Goal: Task Accomplishment & Management: Use online tool/utility

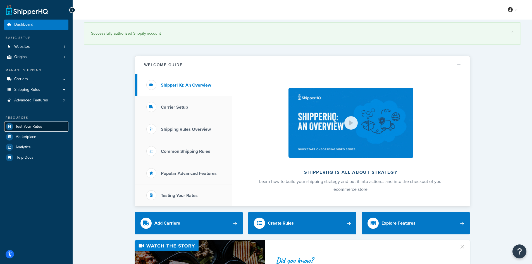
click at [29, 127] on span "Test Your Rates" at bounding box center [28, 126] width 27 height 5
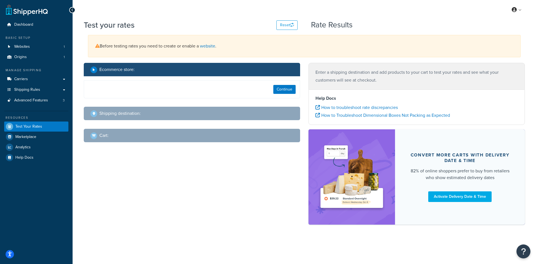
select select "[GEOGRAPHIC_DATA]"
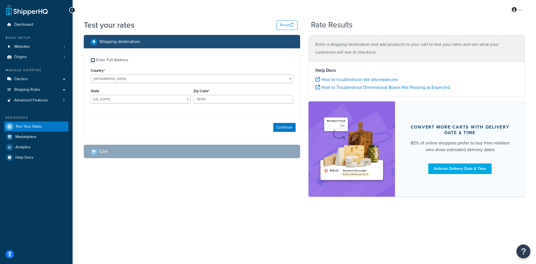
click at [94, 61] on input "Enter Full Address" at bounding box center [93, 60] width 4 height 4
checkbox input "true"
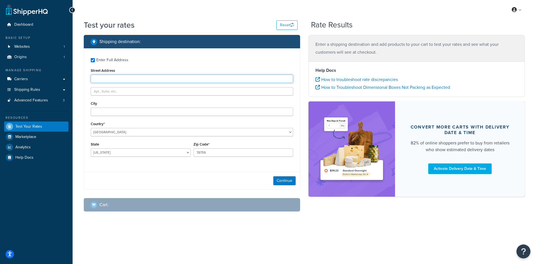
click at [153, 80] on input "Street Address" at bounding box center [192, 79] width 202 height 8
paste input "[STREET_ADDRESS][PERSON_NAME]"
type input "[STREET_ADDRESS][PERSON_NAME]"
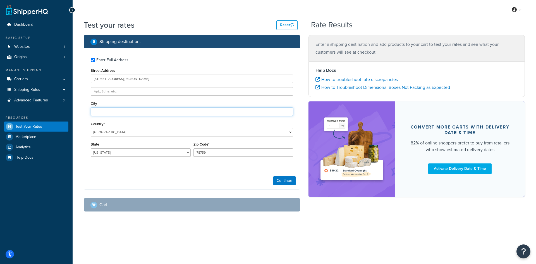
click at [156, 111] on input "City" at bounding box center [192, 112] width 202 height 8
paste input "[GEOGRAPHIC_DATA]"
type input "[GEOGRAPHIC_DATA]"
click at [228, 154] on input "78759" at bounding box center [244, 152] width 100 height 8
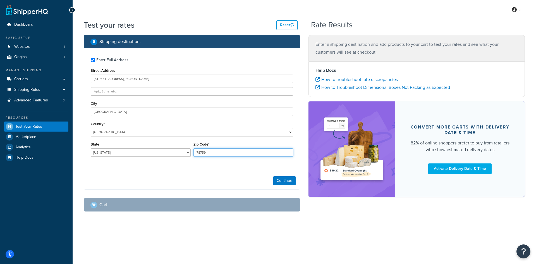
paste input "91745"
type input "91745"
click at [182, 154] on select "[US_STATE] [US_STATE] [US_STATE] [US_STATE] [US_STATE] Armed Forces Americas Ar…" at bounding box center [141, 152] width 100 height 8
select select "CA"
click at [182, 154] on select "[US_STATE] [US_STATE] [US_STATE] [US_STATE] [US_STATE] Armed Forces Americas Ar…" at bounding box center [141, 152] width 100 height 8
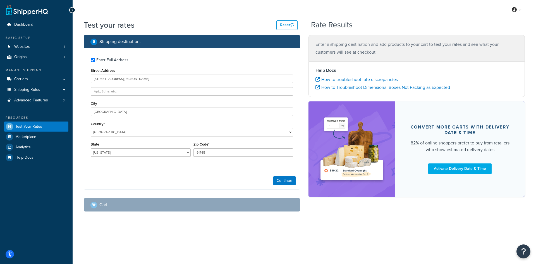
click at [409, 237] on div "My Profile Billing Global Settings Contact Us Logout Test your rates Reset Rate…" at bounding box center [305, 132] width 464 height 264
click at [281, 178] on button "Continue" at bounding box center [284, 180] width 22 height 9
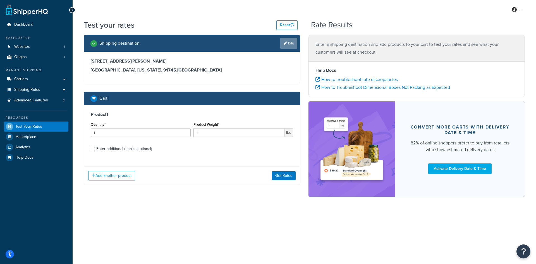
click at [290, 44] on link "Edit" at bounding box center [288, 43] width 17 height 11
select select "CA"
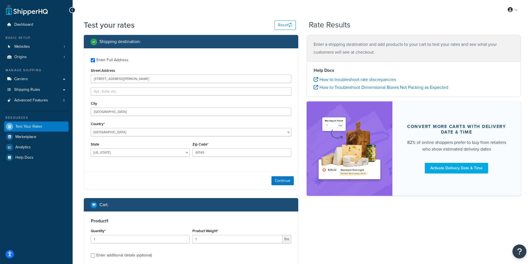
click at [151, 72] on div "Street Address [STREET_ADDRESS][PERSON_NAME]" at bounding box center [191, 75] width 201 height 16
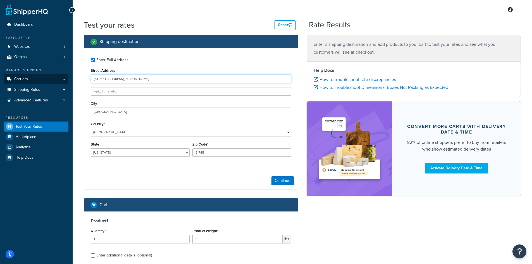
drag, startPoint x: 147, startPoint y: 77, endPoint x: 66, endPoint y: 76, distance: 81.6
click at [66, 76] on div "Dashboard Basic Setup Websites 1 Origins 1 Manage Shipping Carriers Carriers Al…" at bounding box center [266, 164] width 532 height 328
paste input "1429 [GEOGRAPHIC_DATA] Lan"
type input "1429 [GEOGRAPHIC_DATA]"
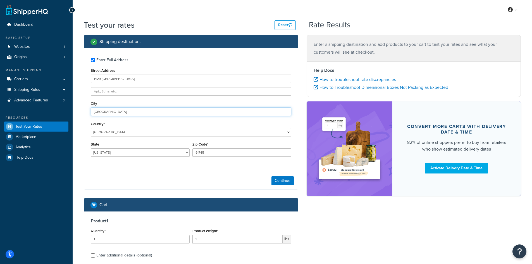
drag, startPoint x: 133, startPoint y: 111, endPoint x: 46, endPoint y: 109, distance: 87.4
click at [46, 109] on div "Dashboard Basic Setup Websites 1 Origins 1 Manage Shipping Carriers Carriers Al…" at bounding box center [266, 164] width 532 height 328
paste input "[PERSON_NAME]"
type input "[PERSON_NAME]"
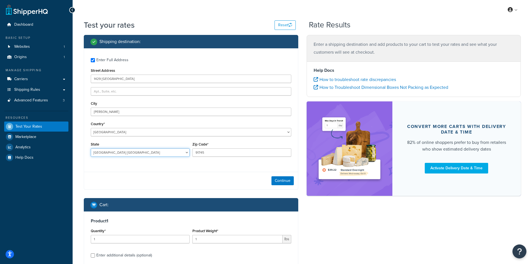
select select "UT"
type input "84020"
click at [280, 180] on button "Continue" at bounding box center [282, 180] width 22 height 9
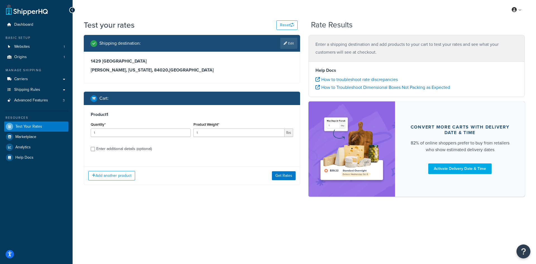
click at [272, 99] on div "Cart :" at bounding box center [193, 98] width 207 height 8
drag, startPoint x: 205, startPoint y: 133, endPoint x: 171, endPoint y: 132, distance: 34.1
click at [171, 132] on div "Quantity* 1 Product Weight* 1 lbs" at bounding box center [191, 131] width 205 height 20
type input "11.03"
click at [282, 177] on button "Get Rates" at bounding box center [284, 175] width 24 height 9
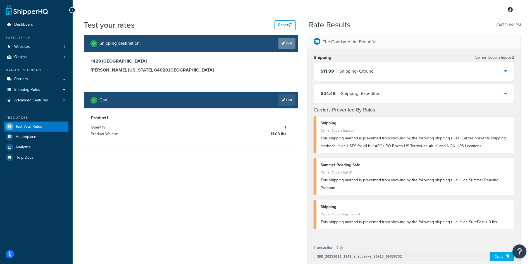
click at [286, 44] on link "Edit" at bounding box center [286, 43] width 17 height 11
select select "UT"
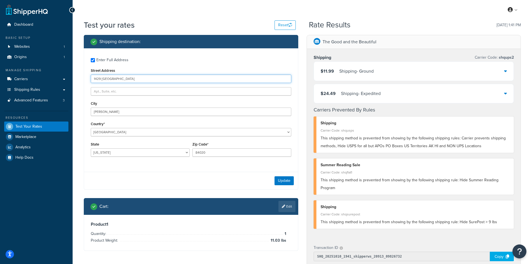
drag, startPoint x: 172, startPoint y: 78, endPoint x: 73, endPoint y: 73, distance: 99.6
click at [73, 73] on div "Test your rates Reset Rate Results [DATE] 1:41 PM Shipping destination : Enter …" at bounding box center [302, 220] width 459 height 400
paste input "[STREET_ADDRESS]"
type input "[STREET_ADDRESS]"
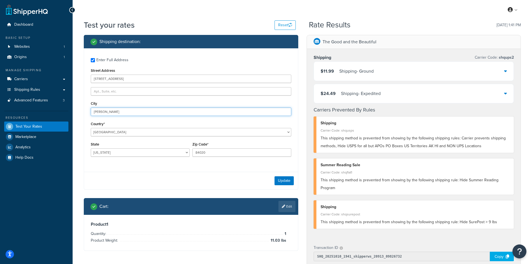
paste input "allas"
drag, startPoint x: 122, startPoint y: 113, endPoint x: 79, endPoint y: 107, distance: 43.4
click at [79, 107] on div "Test your rates Reset Rate Results [DATE] 1:41 PM Shipping destination : Enter …" at bounding box center [302, 220] width 459 height 400
type input "[GEOGRAPHIC_DATA]"
select select "[GEOGRAPHIC_DATA]"
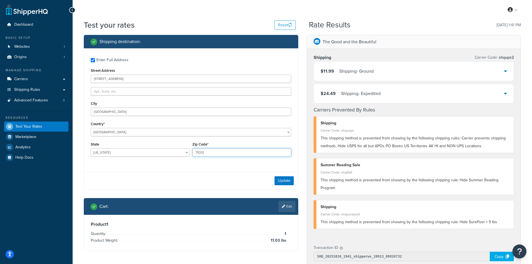
type input "75212"
click at [288, 179] on button "Update" at bounding box center [284, 180] width 19 height 9
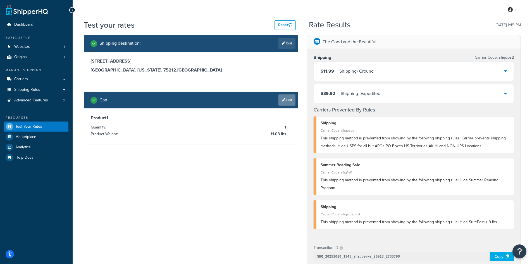
click at [286, 97] on link "Edit" at bounding box center [286, 99] width 17 height 11
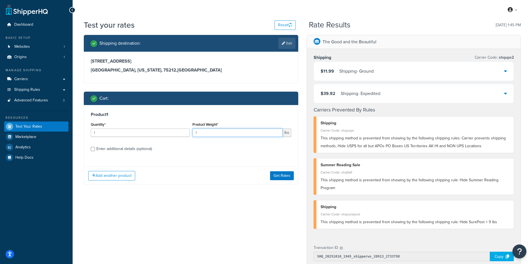
drag, startPoint x: 204, startPoint y: 132, endPoint x: 175, endPoint y: 128, distance: 28.4
click at [175, 128] on div "Quantity* 1 Product Weight* 1 lbs" at bounding box center [190, 131] width 203 height 20
click at [204, 133] on input "1" at bounding box center [237, 132] width 90 height 8
drag, startPoint x: 204, startPoint y: 133, endPoint x: 160, endPoint y: 123, distance: 44.9
click at [160, 123] on div "Quantity* 1 Product Weight* 1 lbs" at bounding box center [190, 131] width 203 height 20
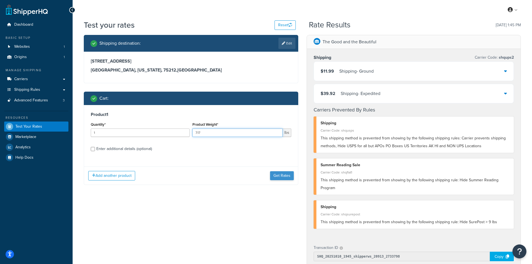
type input "7.17"
click at [277, 175] on button "Get Rates" at bounding box center [282, 175] width 24 height 9
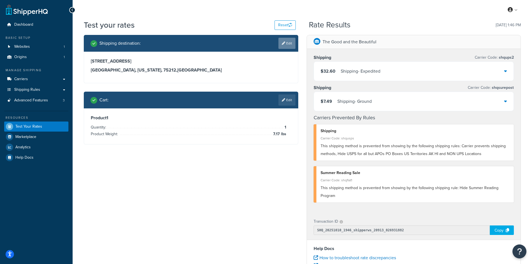
click at [287, 44] on link "Edit" at bounding box center [286, 43] width 17 height 11
select select "[GEOGRAPHIC_DATA]"
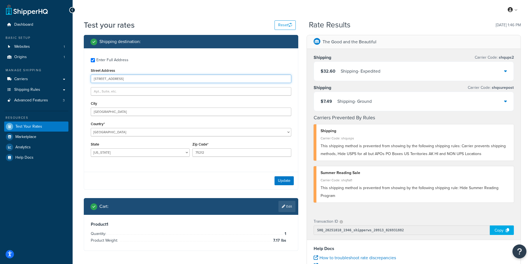
drag, startPoint x: 135, startPoint y: 80, endPoint x: 74, endPoint y: 75, distance: 61.4
click at [74, 75] on div "Test your rates Reset Rate Results [DATE] 1:46 PM Shipping destination : Enter …" at bounding box center [302, 207] width 459 height 374
paste input "[STREET_ADDRESS]"
type input "[STREET_ADDRESS]"
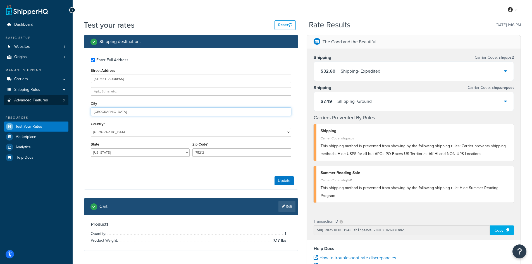
drag, startPoint x: 110, startPoint y: 111, endPoint x: 67, endPoint y: 104, distance: 44.1
click at [67, 104] on div "Dashboard Basic Setup Websites 1 Origins 1 Manage Shipping Carriers Carriers Al…" at bounding box center [266, 204] width 532 height 408
paste input "Mustang Ridge"
type input "Mustang Ridge"
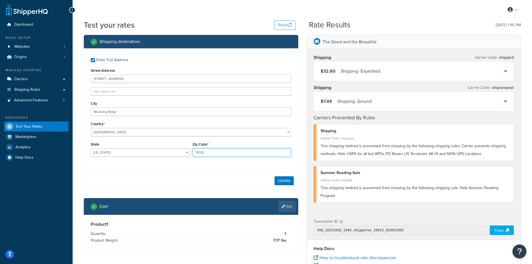
click at [222, 154] on input "75212" at bounding box center [241, 152] width 99 height 8
drag, startPoint x: 222, startPoint y: 154, endPoint x: 96, endPoint y: 125, distance: 129.1
click at [96, 125] on div "Enter Full Address Street Address [GEOGRAPHIC_DATA] [GEOGRAPHIC_DATA] Country* …" at bounding box center [191, 107] width 214 height 119
type input "78610"
click at [283, 181] on button "Update" at bounding box center [284, 180] width 19 height 9
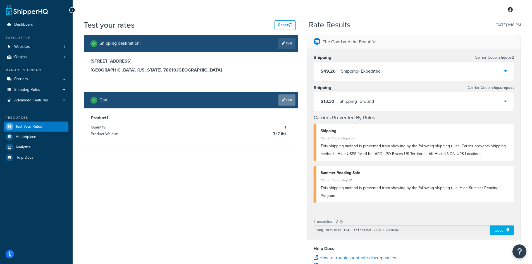
click at [288, 101] on link "Edit" at bounding box center [286, 99] width 17 height 11
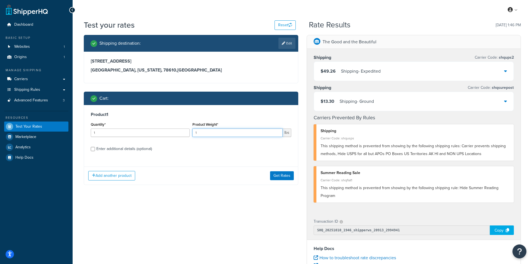
drag, startPoint x: 203, startPoint y: 135, endPoint x: 163, endPoint y: 128, distance: 40.5
click at [163, 128] on div "Quantity* 1 Product Weight* 1 lbs" at bounding box center [190, 131] width 203 height 20
type input "3.11"
click at [289, 176] on button "Get Rates" at bounding box center [282, 175] width 24 height 9
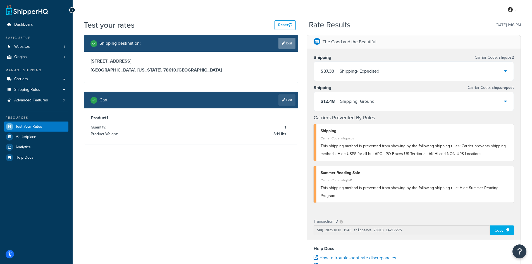
click at [283, 46] on link "Edit" at bounding box center [286, 43] width 17 height 11
select select "[GEOGRAPHIC_DATA]"
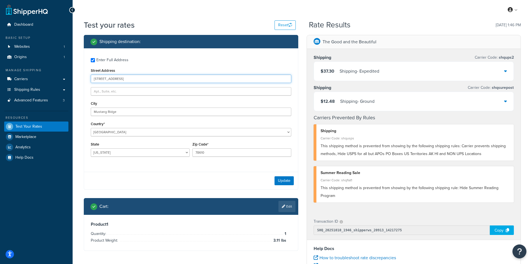
drag, startPoint x: 128, startPoint y: 80, endPoint x: 73, endPoint y: 79, distance: 55.3
click at [73, 79] on div "Test your rates Reset Rate Results [DATE] 1:46 PM Shipping destination : Enter …" at bounding box center [302, 207] width 459 height 374
paste input "[STREET_ADDRESS]"
type input "[STREET_ADDRESS]"
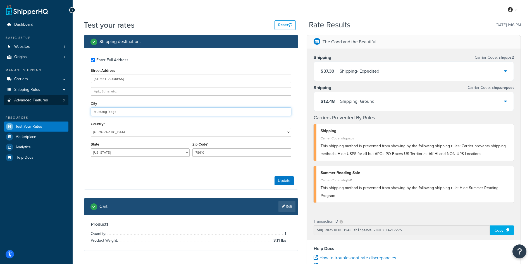
drag, startPoint x: 137, startPoint y: 111, endPoint x: 32, endPoint y: 101, distance: 105.1
click at [32, 101] on div "Dashboard Basic Setup Websites 1 Origins 1 Manage Shipping Carriers Carriers Al…" at bounding box center [266, 204] width 532 height 408
paste input "Santa [PERSON_NAME]"
type input "Santa [PERSON_NAME]"
select select "CA"
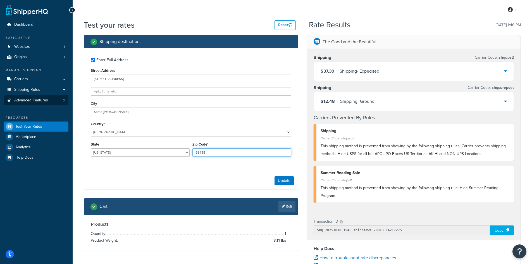
type input "93455"
click at [282, 180] on button "Update" at bounding box center [284, 180] width 19 height 9
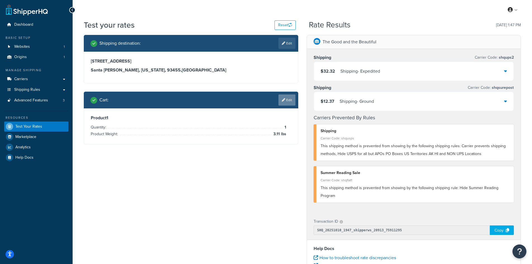
click at [285, 100] on link "Edit" at bounding box center [286, 99] width 17 height 11
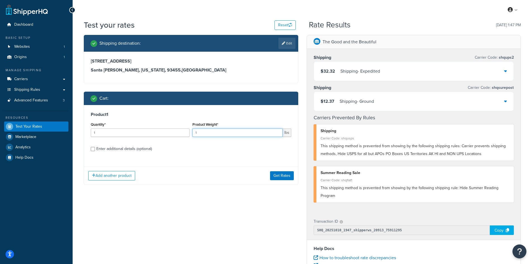
drag, startPoint x: 202, startPoint y: 133, endPoint x: 184, endPoint y: 131, distance: 18.6
click at [184, 131] on div "Quantity* 1 Product Weight* 1 lbs" at bounding box center [190, 131] width 203 height 20
type input "3.37"
click at [280, 174] on button "Get Rates" at bounding box center [282, 175] width 24 height 9
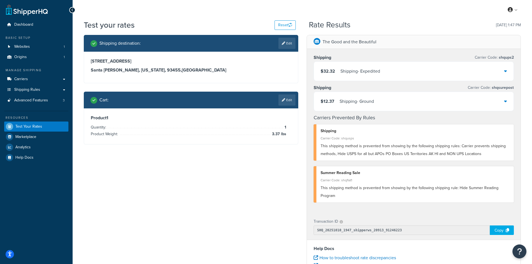
click at [505, 101] on icon at bounding box center [505, 101] width 3 height 4
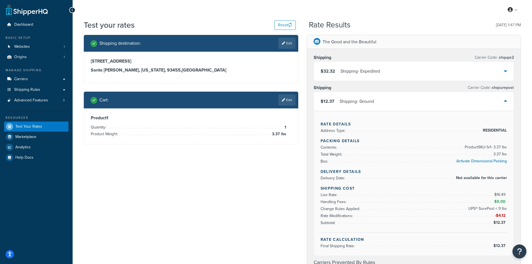
click at [505, 101] on icon at bounding box center [505, 101] width 3 height 4
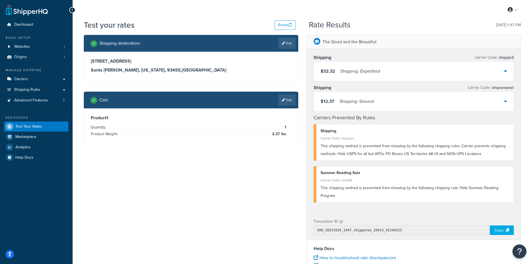
click at [505, 101] on icon at bounding box center [505, 101] width 3 height 4
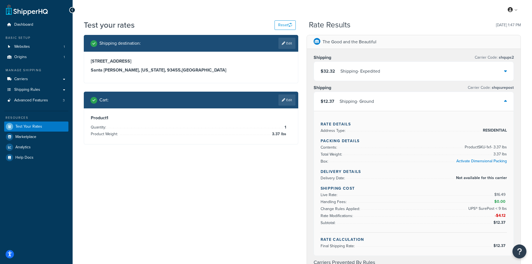
click at [505, 101] on icon at bounding box center [505, 101] width 3 height 4
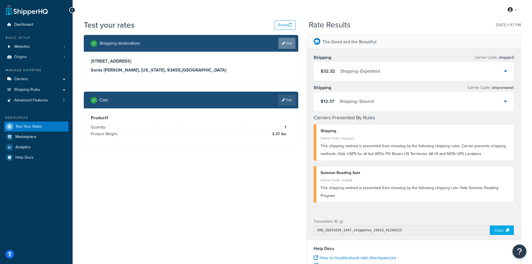
click at [283, 42] on icon at bounding box center [283, 43] width 3 height 3
select select "CA"
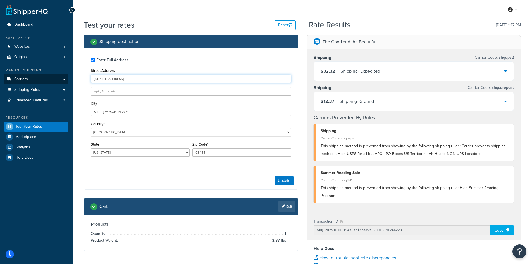
drag, startPoint x: 137, startPoint y: 79, endPoint x: 65, endPoint y: 75, distance: 72.8
click at [65, 75] on div "Dashboard Basic Setup Websites 1 Origins 1 Manage Shipping Carriers Carriers Al…" at bounding box center [266, 204] width 532 height 408
paste input "[STREET_ADDRESS][PERSON_NAME]"
type input "[STREET_ADDRESS][PERSON_NAME]"
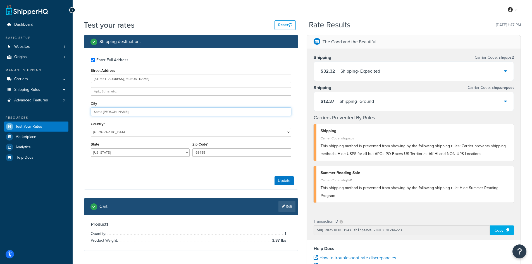
drag, startPoint x: 98, startPoint y: 110, endPoint x: 61, endPoint y: 109, distance: 36.6
click at [61, 109] on div "Dashboard Basic Setup Websites 1 Origins 1 Manage Shipping Carriers Carriers Al…" at bounding box center [266, 204] width 532 height 408
paste input "[GEOGRAPHIC_DATA]"
type input "[GEOGRAPHIC_DATA]"
select select "CO"
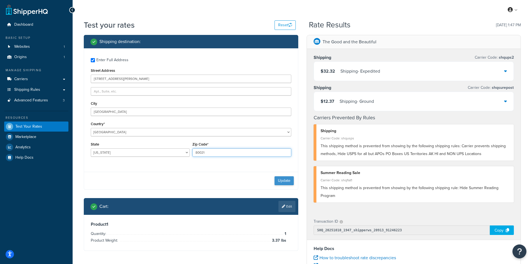
type input "80021"
click at [285, 179] on button "Update" at bounding box center [284, 180] width 19 height 9
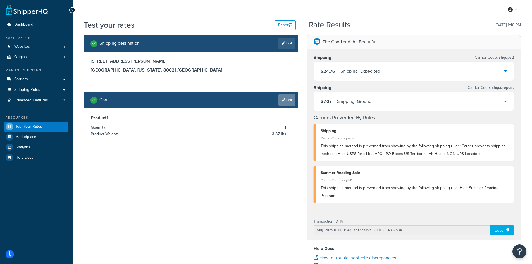
click at [292, 96] on link "Edit" at bounding box center [286, 99] width 17 height 11
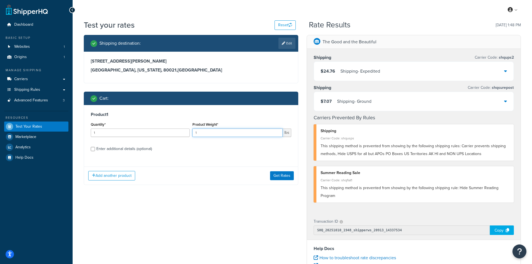
drag, startPoint x: 202, startPoint y: 133, endPoint x: 170, endPoint y: 127, distance: 32.1
click at [170, 127] on div "Quantity* 1 Product Weight* 1 lbs" at bounding box center [190, 131] width 203 height 20
type input "2.86"
click at [280, 176] on button "Get Rates" at bounding box center [282, 175] width 24 height 9
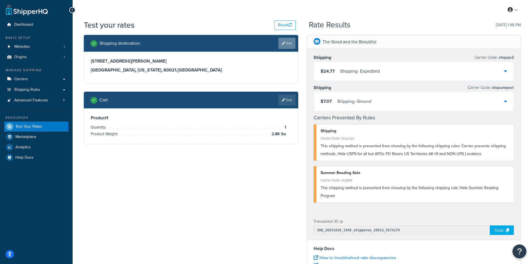
click at [282, 40] on link "Edit" at bounding box center [286, 43] width 17 height 11
select select "CO"
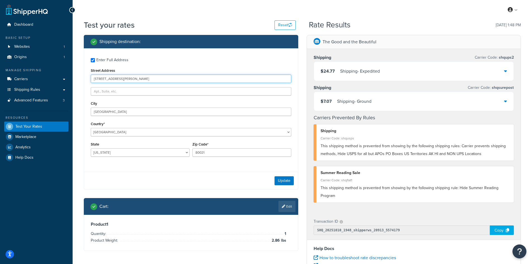
drag, startPoint x: 145, startPoint y: 76, endPoint x: 80, endPoint y: 76, distance: 64.8
click at [80, 76] on div "Shipping destination : Enter Full Address Street Address [STREET_ADDRESS][PERSO…" at bounding box center [191, 147] width 223 height 224
paste input "[STREET_ADDRESS][US_STATE]"
type input "[STREET_ADDRESS][US_STATE]"
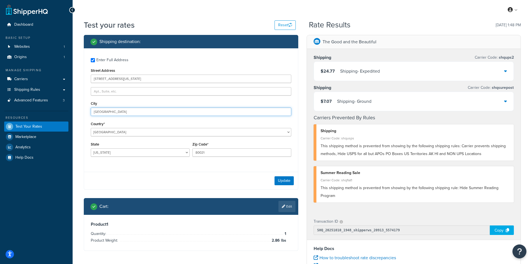
drag, startPoint x: 121, startPoint y: 111, endPoint x: 60, endPoint y: 109, distance: 61.5
click at [60, 109] on div "Dashboard Basic Setup Websites 1 Origins 1 Manage Shipping Carriers Carriers Al…" at bounding box center [266, 204] width 532 height 408
paste input "[GEOGRAPHIC_DATA]"
type input "[GEOGRAPHIC_DATA]"
select select "WA"
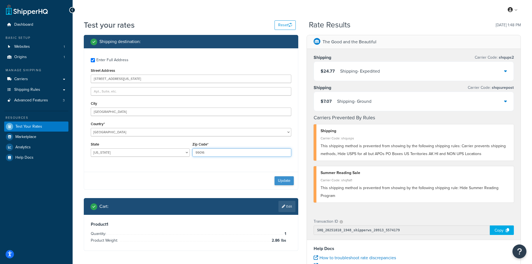
type input "99016"
click at [283, 180] on button "Update" at bounding box center [284, 180] width 19 height 9
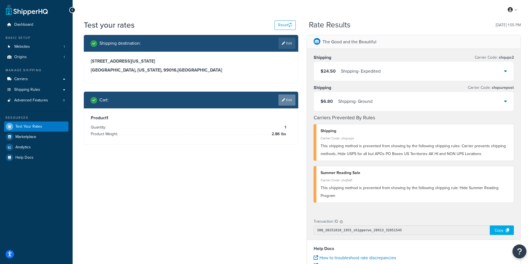
click at [289, 99] on link "Edit" at bounding box center [286, 99] width 17 height 11
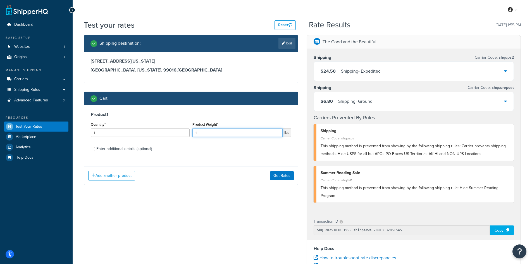
drag, startPoint x: 201, startPoint y: 129, endPoint x: 182, endPoint y: 129, distance: 19.6
click at [182, 129] on div "Quantity* 1 Product Weight* 1 lbs" at bounding box center [190, 131] width 203 height 20
type input "8.05"
click at [273, 174] on button "Get Rates" at bounding box center [282, 175] width 24 height 9
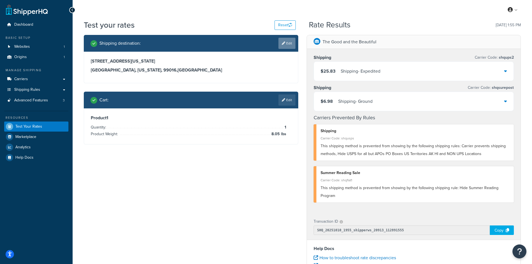
click at [282, 43] on icon at bounding box center [283, 43] width 3 height 3
select select "WA"
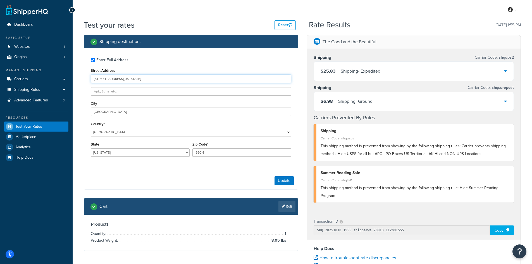
drag, startPoint x: 156, startPoint y: 79, endPoint x: 83, endPoint y: 76, distance: 72.4
click at [83, 76] on div "Shipping destination : Enter Full Address Street Address [STREET_ADDRESS][US_ST…" at bounding box center [191, 147] width 223 height 224
paste input "[STREET_ADDRESS]"
type input "[STREET_ADDRESS]"
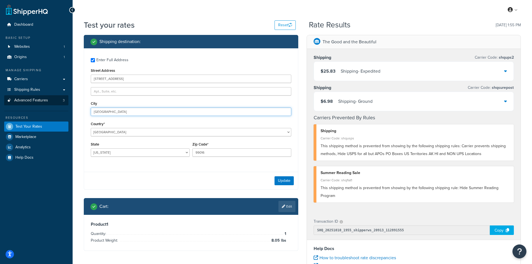
drag, startPoint x: 126, startPoint y: 111, endPoint x: 62, endPoint y: 101, distance: 65.1
click at [62, 101] on div "Dashboard Basic Setup Websites 1 Origins 1 Manage Shipping Carriers Carriers Al…" at bounding box center [266, 204] width 532 height 408
paste input "Phoenix"
type input "Phoenix"
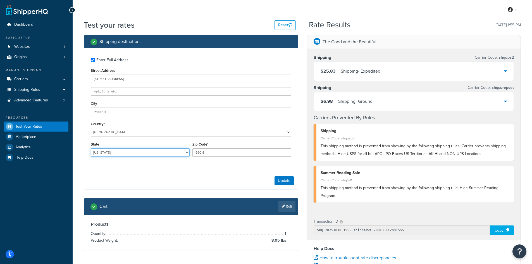
select select "AZ"
type input "85085"
click at [280, 179] on button "Update" at bounding box center [284, 180] width 19 height 9
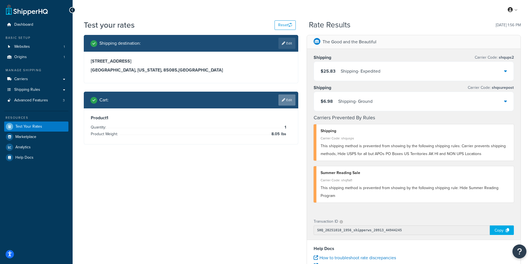
click at [286, 97] on link "Edit" at bounding box center [286, 99] width 17 height 11
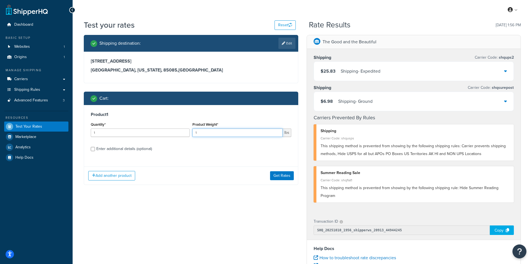
drag, startPoint x: 204, startPoint y: 130, endPoint x: 176, endPoint y: 128, distance: 27.8
click at [176, 128] on div "Quantity* 1 Product Weight* 1 lbs" at bounding box center [190, 131] width 203 height 20
type input "8.65"
click at [280, 176] on button "Get Rates" at bounding box center [282, 175] width 24 height 9
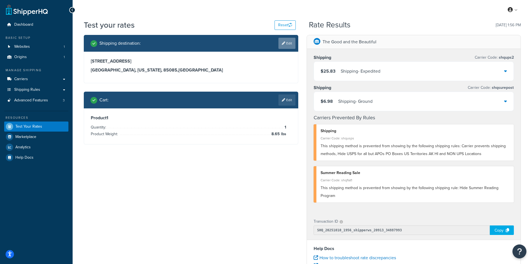
click at [289, 43] on link "Edit" at bounding box center [286, 43] width 17 height 11
select select "AZ"
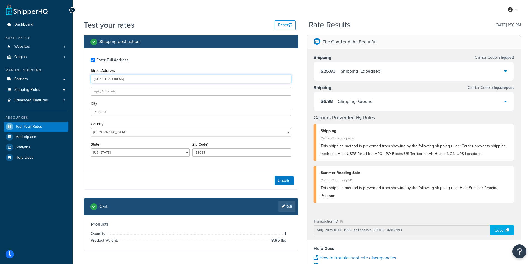
drag, startPoint x: 168, startPoint y: 79, endPoint x: 61, endPoint y: 72, distance: 106.6
click at [61, 72] on div "Dashboard Basic Setup Websites 1 Origins 1 Manage Shipping Carriers Carriers Al…" at bounding box center [266, 204] width 532 height 408
paste input "160 West 1000 North"
type input "160 West 1000 North"
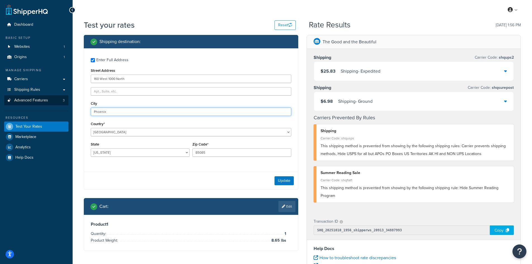
drag, startPoint x: 83, startPoint y: 104, endPoint x: 59, endPoint y: 101, distance: 24.5
click at [59, 101] on div "Dashboard Basic Setup Websites 1 Origins 1 Manage Shipping Carriers Carriers Al…" at bounding box center [266, 204] width 532 height 408
paste input "Bountiful"
type input "Bountiful"
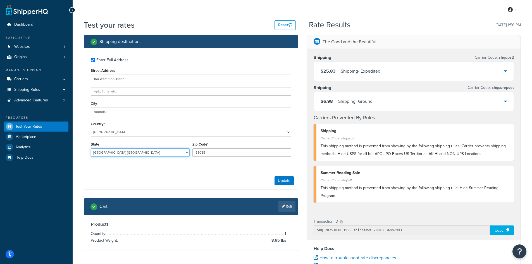
click at [165, 153] on select "[US_STATE] [US_STATE] [US_STATE] [US_STATE] [US_STATE] Armed Forces Americas Ar…" at bounding box center [140, 152] width 99 height 8
select select "UT"
click at [91, 149] on select "[US_STATE] [US_STATE] [US_STATE] [US_STATE] [US_STATE] Armed Forces Americas Ar…" at bounding box center [140, 152] width 99 height 8
type input "84010"
click at [283, 177] on button "Update" at bounding box center [284, 180] width 19 height 9
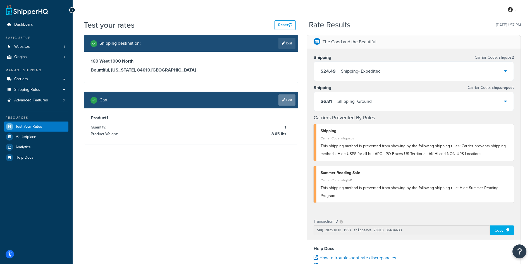
click at [283, 101] on icon at bounding box center [283, 99] width 3 height 3
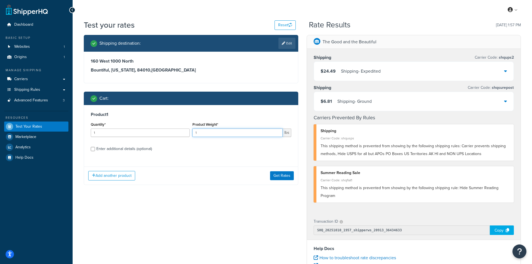
drag, startPoint x: 203, startPoint y: 133, endPoint x: 192, endPoint y: 132, distance: 11.0
click at [192, 132] on input "1" at bounding box center [237, 132] width 90 height 8
type input "1.8"
click at [287, 173] on button "Get Rates" at bounding box center [282, 175] width 24 height 9
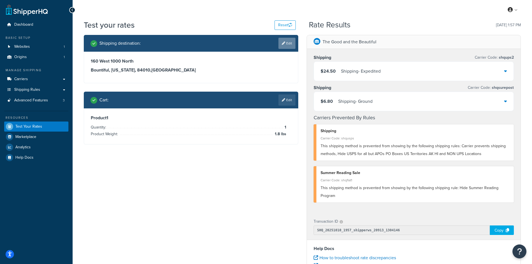
click at [286, 44] on link "Edit" at bounding box center [286, 43] width 17 height 11
select select "UT"
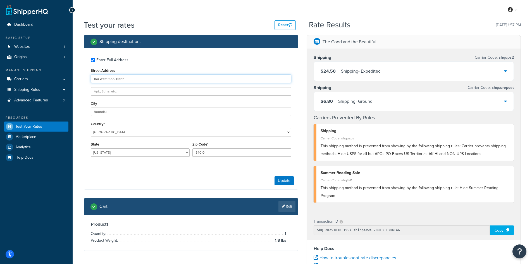
drag, startPoint x: 126, startPoint y: 78, endPoint x: 79, endPoint y: 78, distance: 46.4
click at [79, 78] on div "Test your rates Reset Rate Results [DATE] 1:57 PM Shipping destination : Enter …" at bounding box center [302, 207] width 459 height 374
paste input "[STREET_ADDRESS]"
type input "[STREET_ADDRESS]"
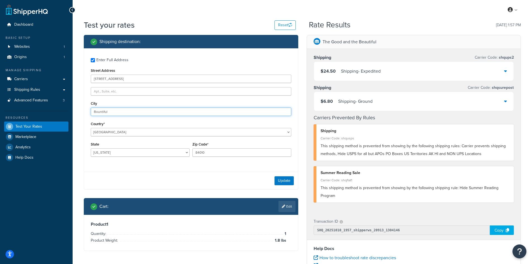
drag, startPoint x: 121, startPoint y: 111, endPoint x: 74, endPoint y: 104, distance: 47.2
click at [74, 104] on div "Test your rates Reset Rate Results [DATE] 1:57 PM Shipping destination : Enter …" at bounding box center [302, 207] width 459 height 374
paste input "eaverton"
type input "Beaverton"
select select "OR"
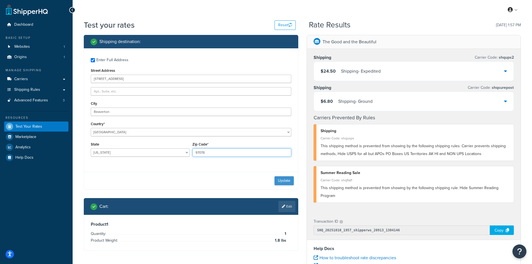
type input "97078"
click at [287, 181] on button "Update" at bounding box center [284, 180] width 19 height 9
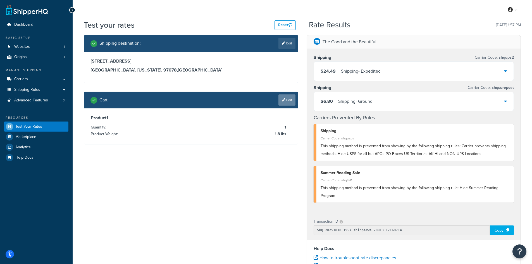
click at [285, 100] on link "Edit" at bounding box center [286, 99] width 17 height 11
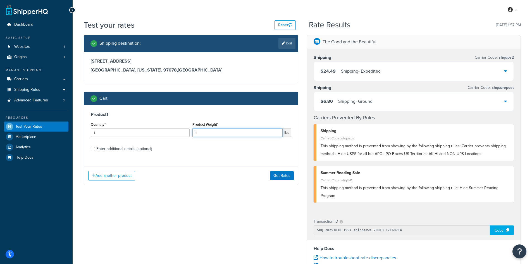
drag, startPoint x: 203, startPoint y: 133, endPoint x: 189, endPoint y: 131, distance: 14.6
click at [189, 131] on div "Quantity* 1 Product Weight* 1 lbs" at bounding box center [190, 131] width 203 height 20
type input "3.59"
click at [276, 175] on button "Get Rates" at bounding box center [282, 175] width 24 height 9
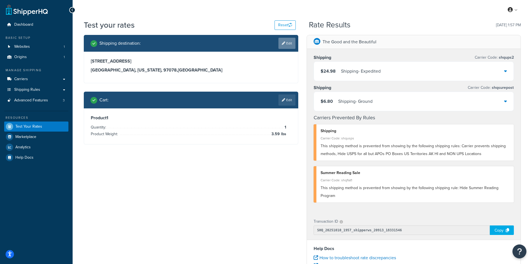
click at [280, 47] on link "Edit" at bounding box center [286, 43] width 17 height 11
select select "OR"
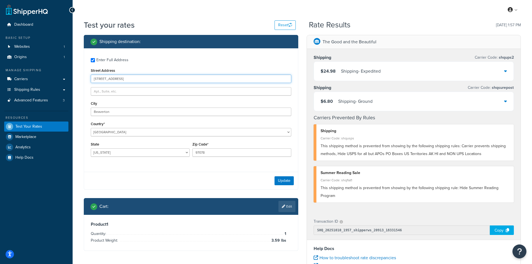
drag, startPoint x: 154, startPoint y: 79, endPoint x: 80, endPoint y: 76, distance: 74.1
click at [80, 76] on div "Shipping destination : Enter Full Address Street Address [STREET_ADDRESS] [GEOG…" at bounding box center [191, 147] width 223 height 224
paste input "[STREET_ADDRESS][PERSON_NAME]"
type input "[STREET_ADDRESS][PERSON_NAME]"
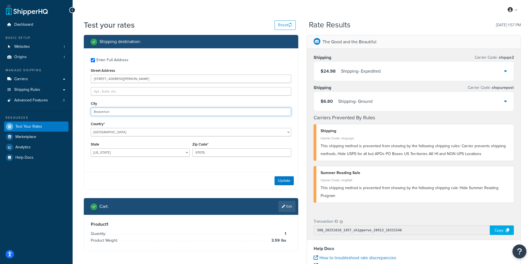
drag, startPoint x: 117, startPoint y: 113, endPoint x: 72, endPoint y: 105, distance: 46.2
click at [72, 105] on div "Dashboard Basic Setup Websites 1 Origins 1 Manage Shipping Carriers Carriers Al…" at bounding box center [266, 204] width 532 height 408
paste input "Pocatello"
type input "Pocatello"
select select "ID"
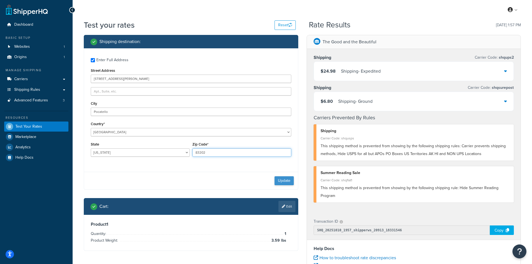
type input "83202"
click at [279, 179] on button "Update" at bounding box center [284, 180] width 19 height 9
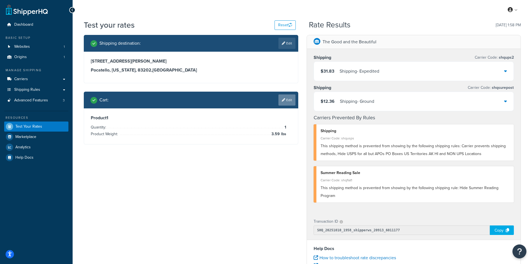
click at [288, 100] on link "Edit" at bounding box center [286, 99] width 17 height 11
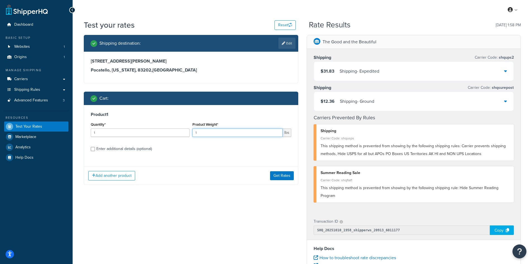
click at [189, 131] on div "Quantity* 1 Product Weight* 1 lbs" at bounding box center [190, 131] width 203 height 20
type input "16"
click at [286, 176] on button "Get Rates" at bounding box center [282, 175] width 24 height 9
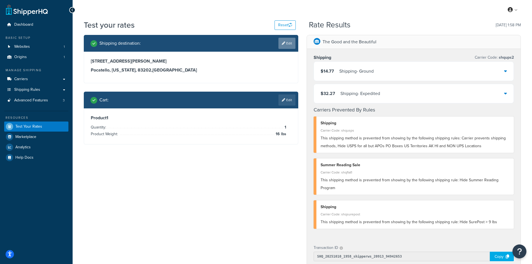
click at [290, 42] on link "Edit" at bounding box center [286, 43] width 17 height 11
select select "ID"
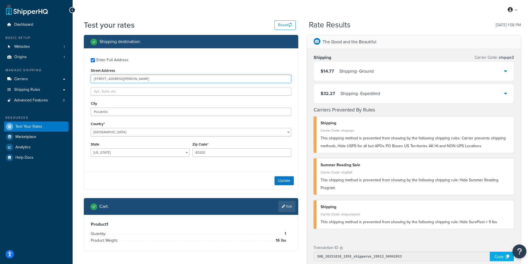
drag, startPoint x: 133, startPoint y: 82, endPoint x: 82, endPoint y: 77, distance: 51.1
click at [82, 77] on div "Shipping destination : Enter Full Address Street Address [STREET_ADDRESS][PERSO…" at bounding box center [191, 147] width 223 height 224
paste input "[STREET_ADDRESS]"
type input "[STREET_ADDRESS]"
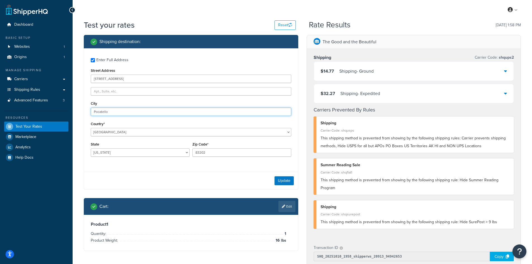
drag, startPoint x: 119, startPoint y: 113, endPoint x: 78, endPoint y: 106, distance: 41.9
click at [78, 106] on div "Test your rates Reset Rate Results [DATE] 1:58 PM Shipping destination : Enter …" at bounding box center [302, 220] width 459 height 400
paste input "[PERSON_NAME]"
type input "[PERSON_NAME]"
select select "[GEOGRAPHIC_DATA]"
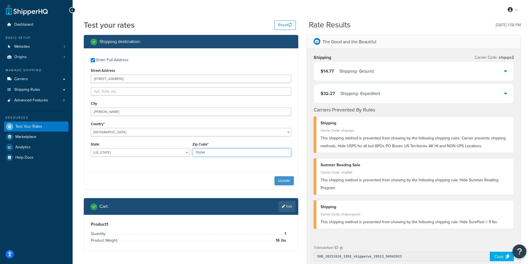
type input "75094"
click at [288, 178] on button "Update" at bounding box center [284, 180] width 19 height 9
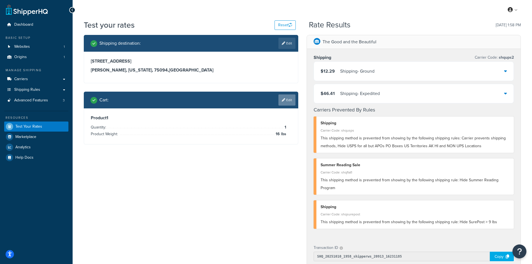
click at [287, 100] on link "Edit" at bounding box center [286, 99] width 17 height 11
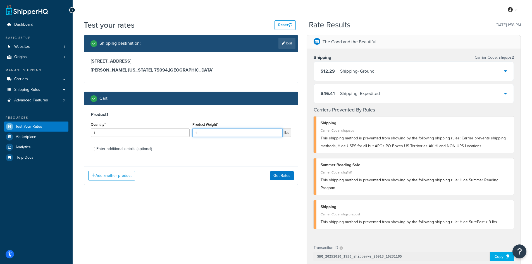
drag, startPoint x: 203, startPoint y: 134, endPoint x: 177, endPoint y: 133, distance: 26.0
click at [177, 133] on div "Quantity* 1 Product Weight* 1 lbs" at bounding box center [190, 131] width 203 height 20
type input "1.49"
click at [285, 174] on button "Get Rates" at bounding box center [282, 175] width 24 height 9
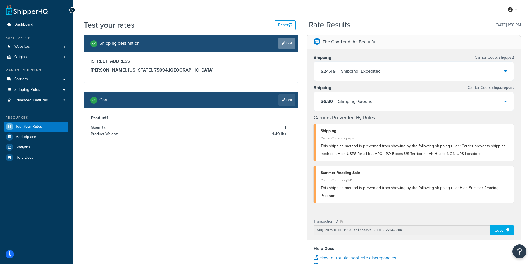
click at [283, 44] on icon at bounding box center [283, 43] width 3 height 3
select select "[GEOGRAPHIC_DATA]"
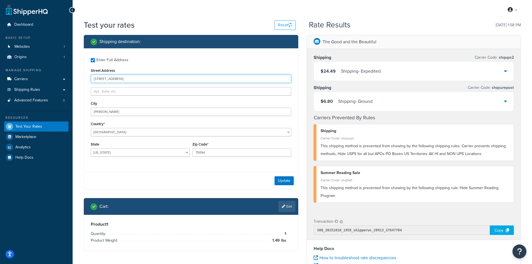
drag, startPoint x: 139, startPoint y: 80, endPoint x: 75, endPoint y: 77, distance: 64.6
click at [75, 77] on div "Test your rates Reset Rate Results [DATE] 1:58 PM Shipping destination : Enter …" at bounding box center [302, 207] width 459 height 374
paste input "[STREET_ADDRESS]"
type input "[STREET_ADDRESS]"
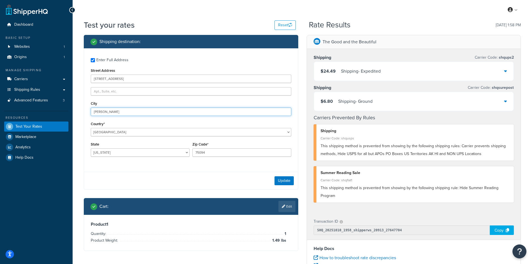
drag, startPoint x: 129, startPoint y: 113, endPoint x: 77, endPoint y: 113, distance: 52.2
click at [77, 113] on div "Test your rates Reset Rate Results [DATE] 1:58 PM Shipping destination : Enter …" at bounding box center [302, 207] width 459 height 374
paste input "[GEOGRAPHIC_DATA]"
type input "[GEOGRAPHIC_DATA]"
type input "76133"
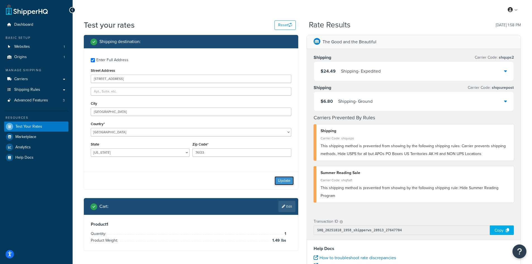
click at [287, 181] on button "Update" at bounding box center [284, 180] width 19 height 9
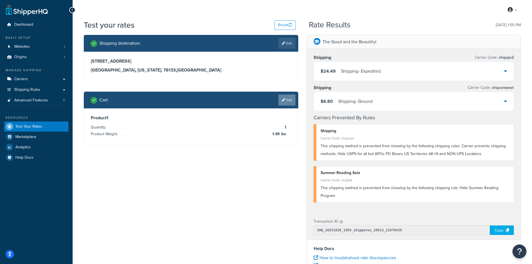
click at [287, 101] on link "Edit" at bounding box center [286, 99] width 17 height 11
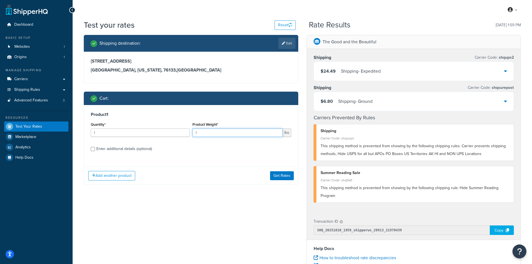
drag, startPoint x: 204, startPoint y: 132, endPoint x: 185, endPoint y: 130, distance: 19.2
click at [185, 130] on div "Quantity* 1 Product Weight* 1 lbs" at bounding box center [190, 131] width 203 height 20
type input "7"
type input "7.78"
click at [327, 175] on div "Shipping destination : Edit [STREET_ADDRESS][US_STATE] Cart : Product 1 Quantit…" at bounding box center [302, 207] width 445 height 345
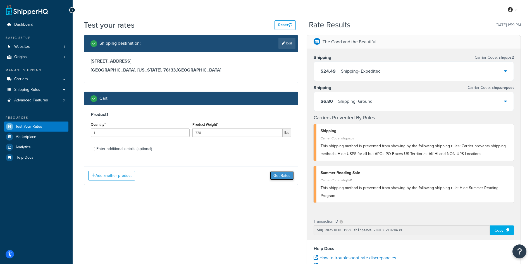
click at [291, 175] on button "Get Rates" at bounding box center [282, 175] width 24 height 9
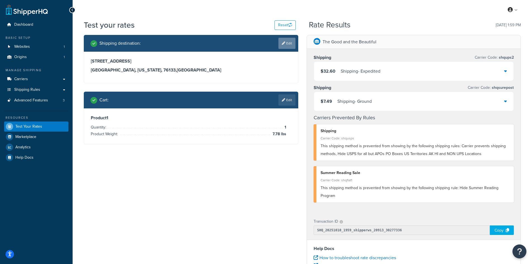
click at [288, 44] on link "Edit" at bounding box center [286, 43] width 17 height 11
select select "[GEOGRAPHIC_DATA]"
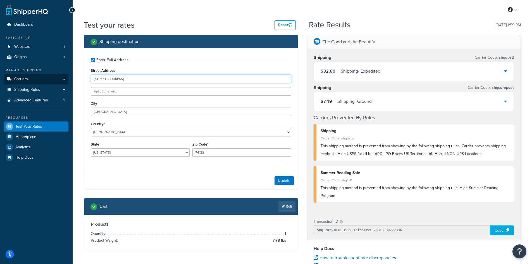
drag, startPoint x: 142, startPoint y: 80, endPoint x: 62, endPoint y: 77, distance: 80.2
click at [62, 77] on div "Dashboard Basic Setup Websites 1 Origins 1 Manage Shipping Carriers Carriers Al…" at bounding box center [266, 204] width 532 height 408
paste input "[STREET_ADDRESS]"
type input "[STREET_ADDRESS]"
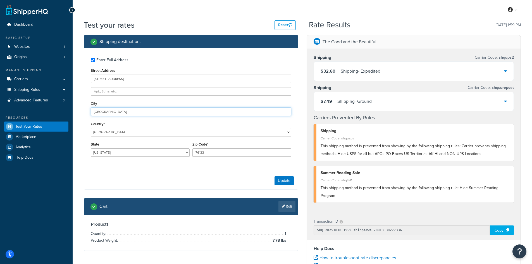
drag, startPoint x: 118, startPoint y: 110, endPoint x: 76, endPoint y: 108, distance: 41.9
click at [76, 108] on div "Test your rates Reset Rate Results [DATE] 1:59 PM Shipping destination : Enter …" at bounding box center [302, 207] width 459 height 374
paste input "[PERSON_NAME]"
type input "[PERSON_NAME]"
select select "AZ"
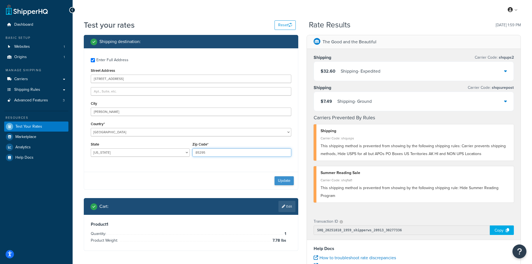
type input "85295"
click at [288, 179] on button "Update" at bounding box center [284, 180] width 19 height 9
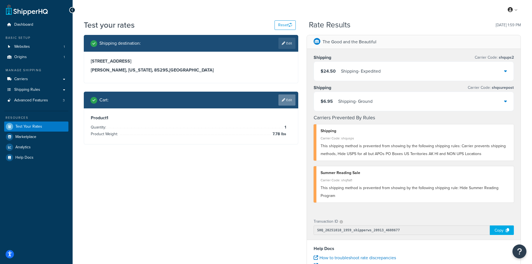
click at [289, 99] on link "Edit" at bounding box center [286, 99] width 17 height 11
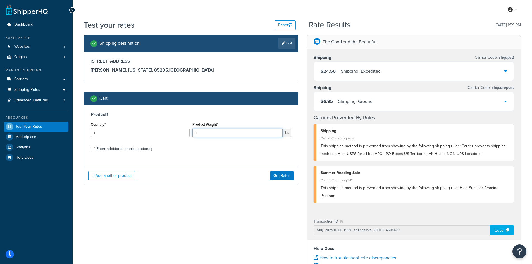
drag, startPoint x: 201, startPoint y: 132, endPoint x: 186, endPoint y: 132, distance: 15.6
click at [186, 132] on div "Quantity* 1 Product Weight* 1 lbs" at bounding box center [190, 131] width 203 height 20
type input "7.59"
click at [277, 175] on button "Get Rates" at bounding box center [282, 175] width 24 height 9
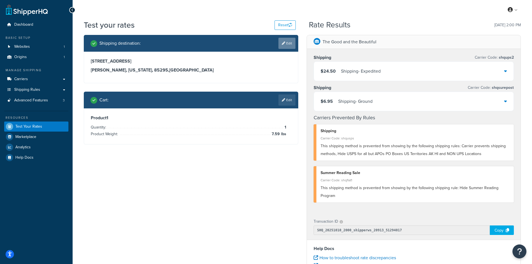
click at [291, 43] on link "Edit" at bounding box center [286, 43] width 17 height 11
select select "AZ"
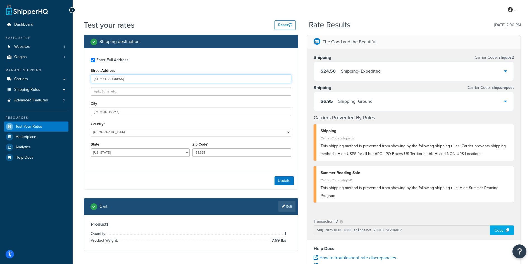
drag, startPoint x: 130, startPoint y: 78, endPoint x: 85, endPoint y: 75, distance: 45.9
click at [85, 75] on div "Enter Full Address Street Address [STREET_ADDRESS][PERSON_NAME] [GEOGRAPHIC_DAT…" at bounding box center [191, 107] width 214 height 119
paste input "[STREET_ADDRESS]"
type input "[STREET_ADDRESS]"
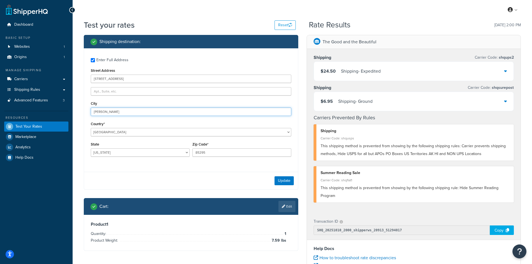
drag, startPoint x: 123, startPoint y: 111, endPoint x: 76, endPoint y: 111, distance: 46.9
click at [76, 111] on div "Test your rates Reset Rate Results [DATE] 2:00 PM Shipping destination : Enter …" at bounding box center [302, 207] width 459 height 374
paste input "[PERSON_NAME]"
type input "[PERSON_NAME]"
select select "OR"
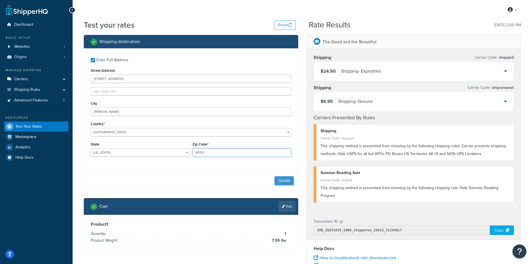
type input "97132"
click at [288, 179] on button "Update" at bounding box center [284, 180] width 19 height 9
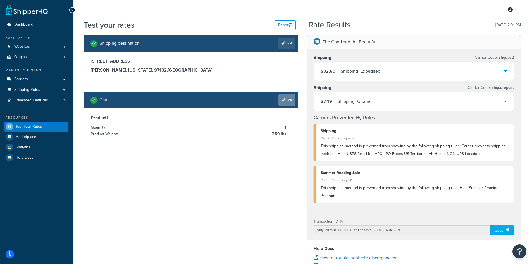
click at [287, 102] on link "Edit" at bounding box center [286, 99] width 17 height 11
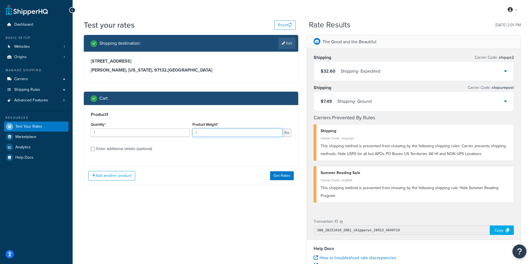
drag, startPoint x: 211, startPoint y: 136, endPoint x: 177, endPoint y: 130, distance: 34.5
click at [177, 130] on div "Quantity* 1 Product Weight* 1 lbs" at bounding box center [190, 131] width 203 height 20
type input "6.58"
click at [285, 174] on button "Get Rates" at bounding box center [282, 175] width 24 height 9
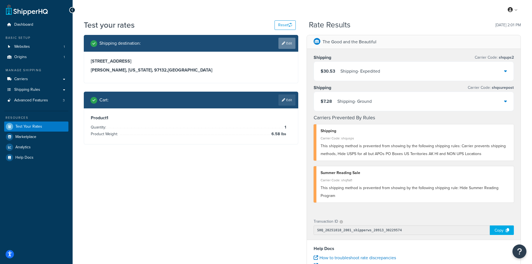
click at [290, 46] on link "Edit" at bounding box center [286, 43] width 17 height 11
select select "OR"
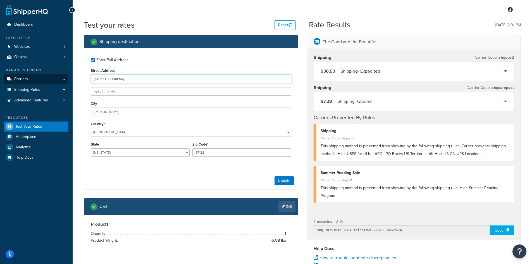
drag, startPoint x: 137, startPoint y: 79, endPoint x: 66, endPoint y: 76, distance: 70.5
click at [66, 76] on div "Dashboard Basic Setup Websites 1 Origins 1 Manage Shipping Carriers Carriers Al…" at bounding box center [266, 204] width 532 height 408
paste input "[STREET_ADDRESS]"
type input "[STREET_ADDRESS]"
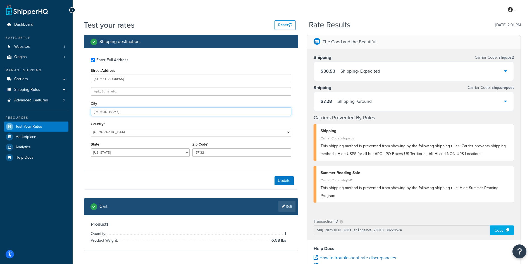
drag, startPoint x: 122, startPoint y: 114, endPoint x: 76, endPoint y: 109, distance: 46.1
click at [76, 109] on div "Test your rates Reset Rate Results [DATE] 2:01 PM Shipping destination : Enter …" at bounding box center [302, 207] width 459 height 374
paste input "El Cajon"
type input "El Cajon"
select select "CA"
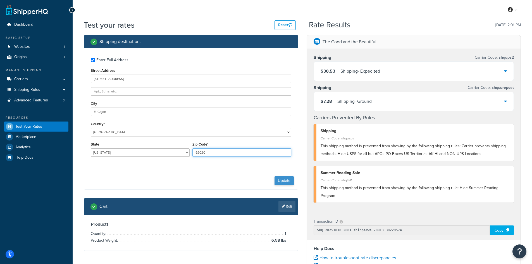
type input "92020"
click at [281, 182] on button "Update" at bounding box center [284, 180] width 19 height 9
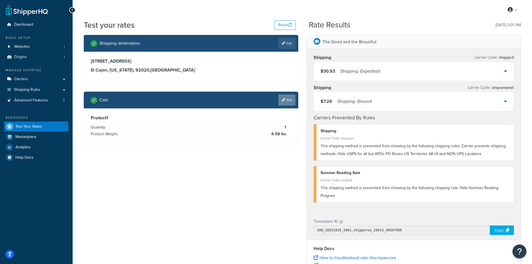
click at [289, 101] on link "Edit" at bounding box center [286, 99] width 17 height 11
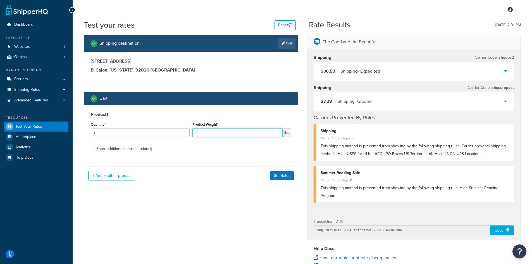
drag, startPoint x: 204, startPoint y: 131, endPoint x: 179, endPoint y: 130, distance: 24.9
click at [179, 130] on div "Quantity* 1 Product Weight* 1 lbs" at bounding box center [190, 131] width 203 height 20
type input "12.11"
click at [283, 175] on button "Get Rates" at bounding box center [282, 175] width 24 height 9
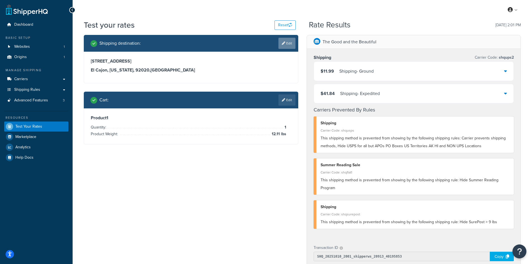
click at [283, 44] on icon at bounding box center [283, 43] width 3 height 3
select select "CA"
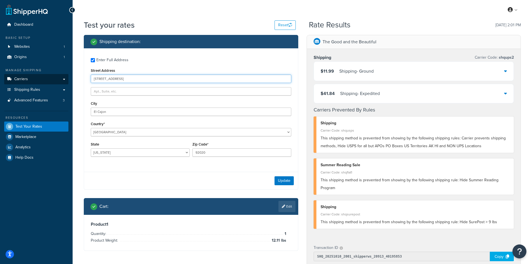
drag, startPoint x: 151, startPoint y: 79, endPoint x: 59, endPoint y: 77, distance: 91.4
click at [59, 77] on div "Dashboard Basic Setup Websites 1 Origins 1 Manage Shipping Carriers Carriers Al…" at bounding box center [266, 217] width 532 height 434
paste input "[STREET_ADDRESS][PERSON_NAME]"
type input "[STREET_ADDRESS]"
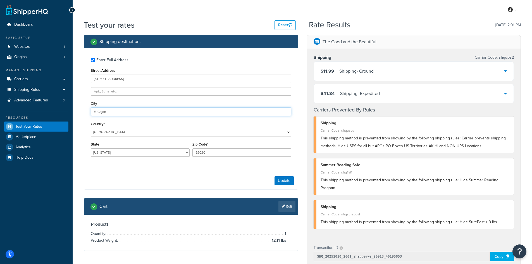
drag, startPoint x: 121, startPoint y: 109, endPoint x: 60, endPoint y: 109, distance: 60.9
click at [60, 109] on div "Dashboard Basic Setup Websites 1 Origins 1 Manage Shipping Carriers Carriers Al…" at bounding box center [266, 217] width 532 height 434
paste input "[PERSON_NAME]"
type input "[PERSON_NAME]"
select select "CO"
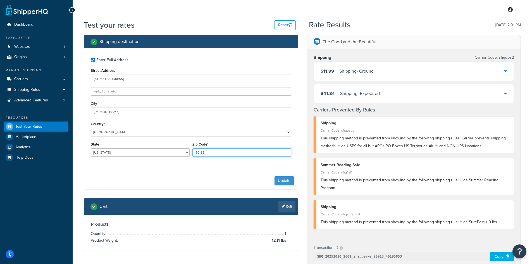
type input "80138"
click at [277, 180] on button "Update" at bounding box center [284, 180] width 19 height 9
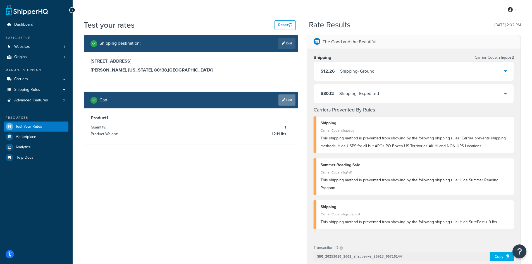
click at [286, 104] on link "Edit" at bounding box center [286, 99] width 17 height 11
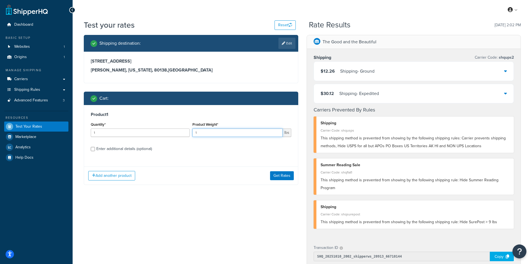
drag, startPoint x: 205, startPoint y: 132, endPoint x: 178, endPoint y: 130, distance: 26.3
click at [178, 130] on div "Quantity* 1 Product Weight* 1 lbs" at bounding box center [190, 131] width 203 height 20
type input "9.31"
click at [277, 173] on button "Get Rates" at bounding box center [282, 175] width 24 height 9
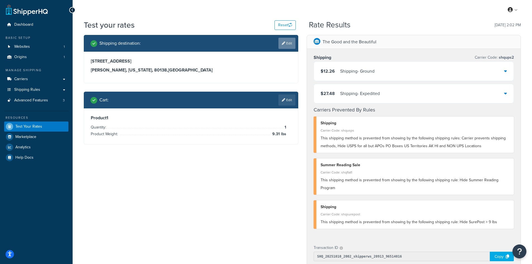
click at [291, 42] on link "Edit" at bounding box center [286, 43] width 17 height 11
select select "CO"
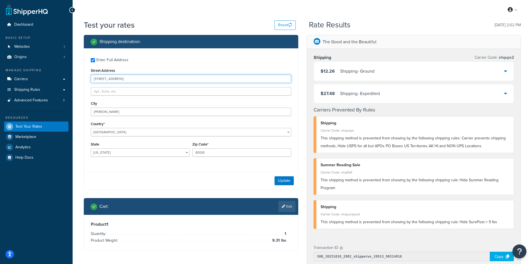
drag, startPoint x: 141, startPoint y: 79, endPoint x: 75, endPoint y: 78, distance: 66.5
click at [75, 78] on div "Test your rates Reset Rate Results [DATE] 2:02 PM Shipping destination : Enter …" at bounding box center [302, 220] width 459 height 400
paste input "[STREET_ADDRESS]"
type input "[STREET_ADDRESS]"
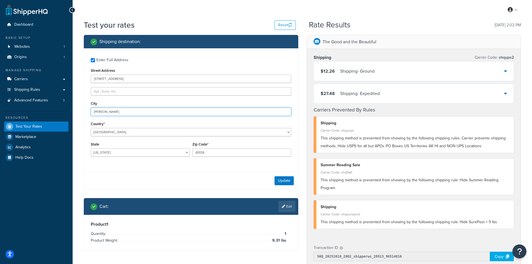
drag, startPoint x: 117, startPoint y: 111, endPoint x: 61, endPoint y: 108, distance: 56.8
click at [61, 108] on div "Dashboard Basic Setup Websites 1 Origins 1 Manage Shipping Carriers Carriers Al…" at bounding box center [266, 217] width 532 height 434
paste input "[PERSON_NAME]"
type input "[PERSON_NAME]"
select select "WA"
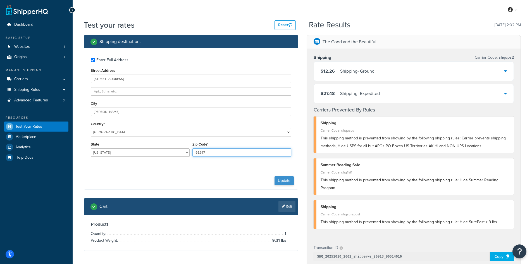
type input "98247"
click at [278, 180] on button "Update" at bounding box center [284, 180] width 19 height 9
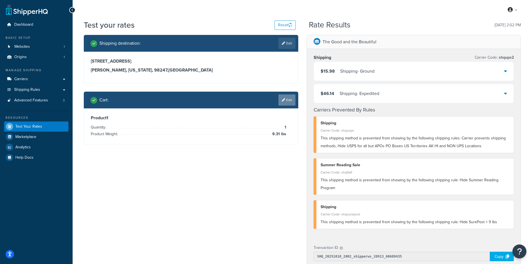
click at [284, 98] on icon at bounding box center [283, 99] width 3 height 3
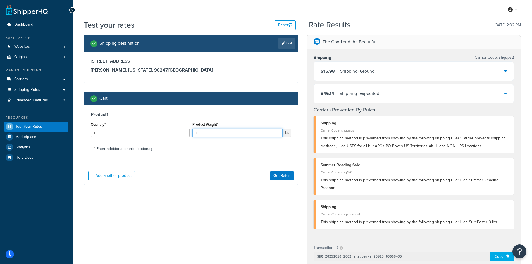
drag, startPoint x: 214, startPoint y: 132, endPoint x: 171, endPoint y: 129, distance: 43.1
click at [171, 129] on div "Quantity* 1 Product Weight* 1 lbs" at bounding box center [190, 131] width 203 height 20
type input "4.4"
click at [278, 175] on button "Get Rates" at bounding box center [282, 175] width 24 height 9
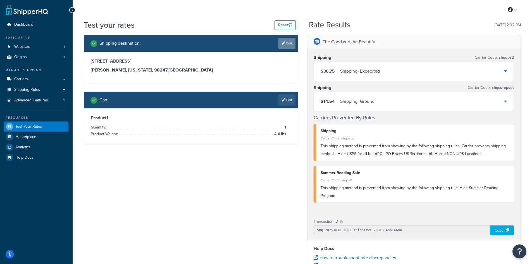
click at [291, 44] on link "Edit" at bounding box center [286, 43] width 17 height 11
select select "WA"
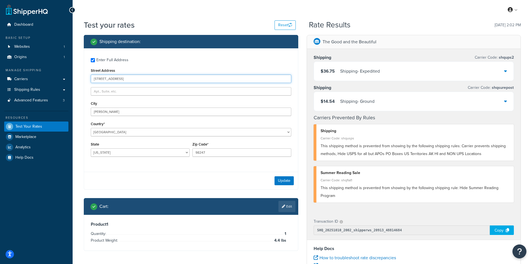
drag, startPoint x: 144, startPoint y: 79, endPoint x: 82, endPoint y: 78, distance: 62.0
click at [82, 78] on div "Shipping destination : Enter Full Address Street Address [STREET_ADDRESS][PERSO…" at bounding box center [191, 147] width 223 height 224
paste input "6867 [PERSON_NAME] Dr"
type input "6867 [PERSON_NAME] Dr"
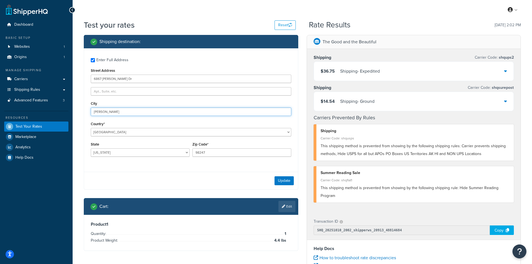
click at [137, 110] on input "[PERSON_NAME]" at bounding box center [191, 112] width 201 height 8
drag, startPoint x: 149, startPoint y: 111, endPoint x: 83, endPoint y: 110, distance: 66.5
click at [83, 110] on div "Shipping destination : Enter Full Address Street Address [GEOGRAPHIC_DATA][PERS…" at bounding box center [191, 147] width 223 height 224
paste input "Sparks"
type input "Sparks"
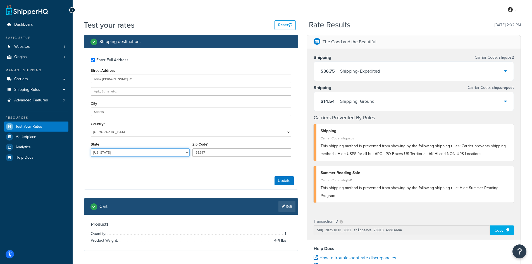
select select "NV"
type input "89436"
click at [276, 180] on button "Update" at bounding box center [284, 180] width 19 height 9
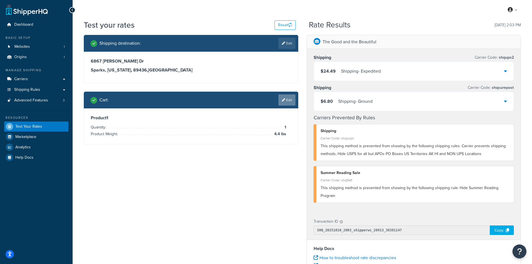
click at [285, 101] on link "Edit" at bounding box center [286, 99] width 17 height 11
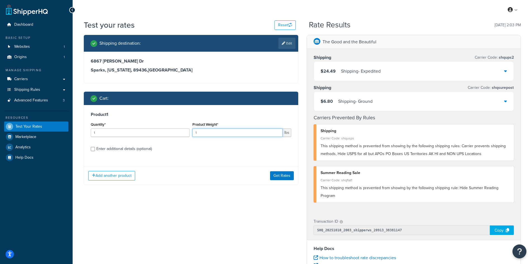
drag, startPoint x: 201, startPoint y: 132, endPoint x: 167, endPoint y: 132, distance: 34.1
click at [167, 132] on div "Quantity* 1 Product Weight* 1 lbs" at bounding box center [190, 131] width 203 height 20
type input "13.96"
click at [284, 172] on button "Get Rates" at bounding box center [282, 175] width 24 height 9
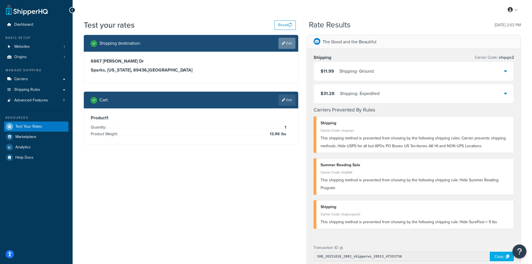
click at [287, 46] on link "Edit" at bounding box center [286, 43] width 17 height 11
select select "NV"
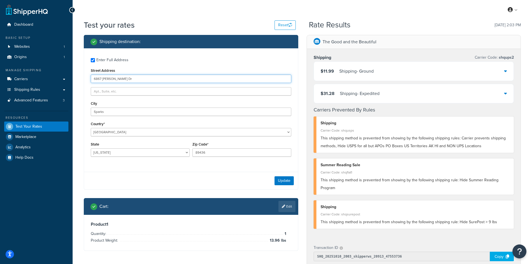
drag, startPoint x: 139, startPoint y: 78, endPoint x: 75, endPoint y: 78, distance: 64.0
click at [75, 78] on div "Test your rates Reset Rate Results [DATE] 2:03 PM Shipping destination : Enter …" at bounding box center [302, 220] width 459 height 400
paste input "[STREET_ADDRESS][PERSON_NAME]"
type input "[STREET_ADDRESS][PERSON_NAME]"
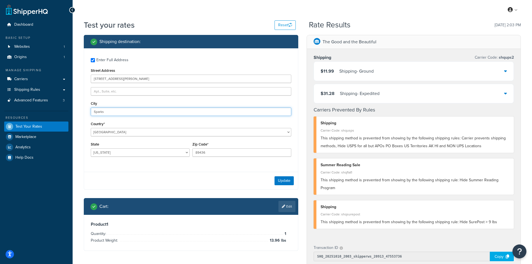
drag, startPoint x: 114, startPoint y: 113, endPoint x: 78, endPoint y: 111, distance: 36.1
click at [78, 111] on div "Test your rates Reset Rate Results [DATE] 2:03 PM Shipping destination : Enter …" at bounding box center [302, 220] width 459 height 400
paste input "[PERSON_NAME]"
type input "[PERSON_NAME]"
select select "PA"
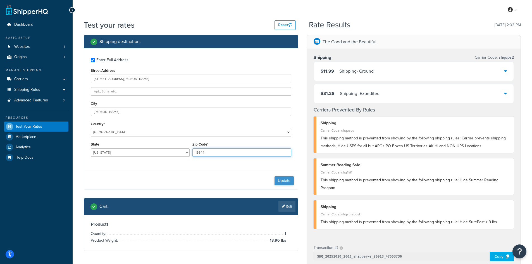
type input "15644"
click at [280, 180] on button "Update" at bounding box center [284, 180] width 19 height 9
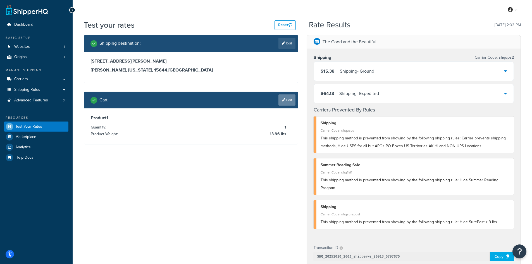
click at [286, 101] on link "Edit" at bounding box center [286, 99] width 17 height 11
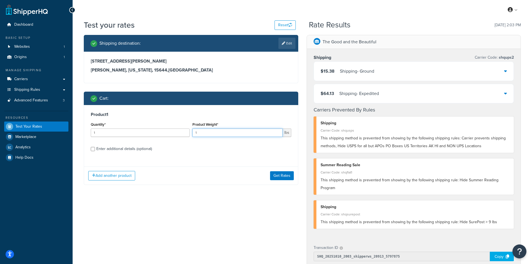
drag, startPoint x: 202, startPoint y: 131, endPoint x: 183, endPoint y: 131, distance: 19.0
click at [183, 131] on div "Quantity* 1 Product Weight* 1 lbs" at bounding box center [190, 131] width 203 height 20
type input "6.04"
click at [286, 175] on button "Get Rates" at bounding box center [282, 175] width 24 height 9
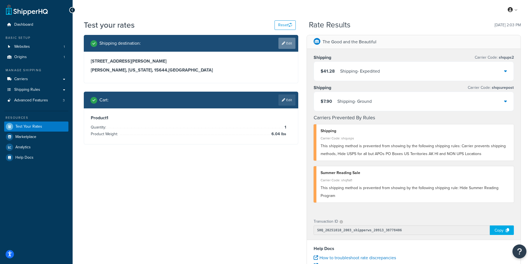
click at [289, 43] on link "Edit" at bounding box center [286, 43] width 17 height 11
select select "PA"
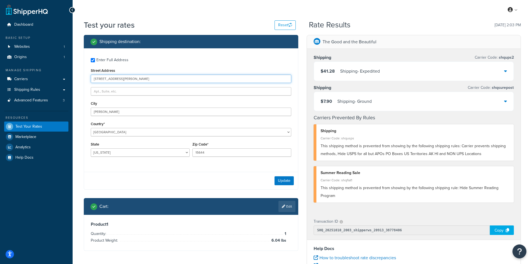
drag, startPoint x: 153, startPoint y: 80, endPoint x: 88, endPoint y: 80, distance: 64.8
click at [88, 80] on div "Enter Full Address Street Address [STREET_ADDRESS][PERSON_NAME][PERSON_NAME] [G…" at bounding box center [191, 107] width 214 height 119
paste input "[STREET_ADDRESS]"
type input "[STREET_ADDRESS]"
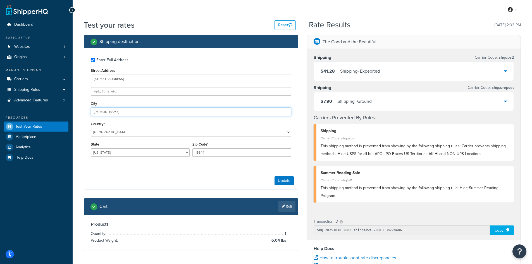
click at [120, 108] on input "[PERSON_NAME]" at bounding box center [191, 112] width 201 height 8
paste input "dayton"
type input "dayton"
select select "OH"
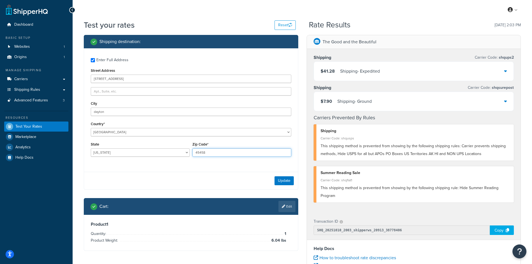
type input "45458"
click at [283, 179] on button "Update" at bounding box center [284, 180] width 19 height 9
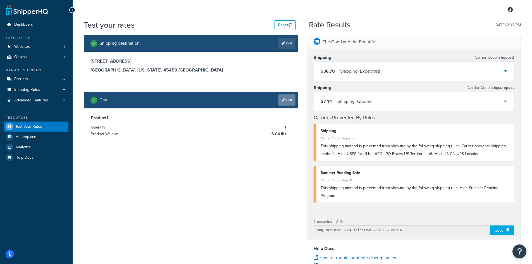
click at [289, 97] on link "Edit" at bounding box center [286, 99] width 17 height 11
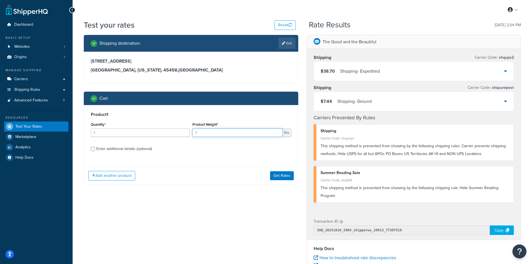
drag, startPoint x: 205, startPoint y: 133, endPoint x: 189, endPoint y: 132, distance: 16.3
click at [189, 132] on div "Quantity* 1 Product Weight* 1 lbs" at bounding box center [190, 131] width 203 height 20
type input "9.88"
click at [283, 176] on button "Get Rates" at bounding box center [282, 175] width 24 height 9
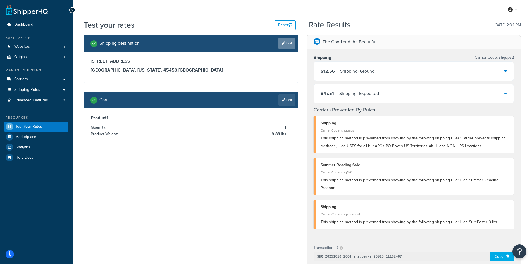
click at [290, 43] on link "Edit" at bounding box center [286, 43] width 17 height 11
select select "OH"
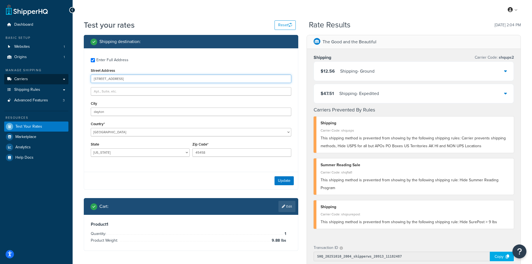
drag, startPoint x: 144, startPoint y: 80, endPoint x: 64, endPoint y: 78, distance: 79.6
click at [64, 78] on div "Dashboard Basic Setup Websites 1 Origins 1 Manage Shipping Carriers Carriers Al…" at bounding box center [266, 217] width 532 height 434
paste input "[STREET_ADDRESS]"
type input "[STREET_ADDRESS]"
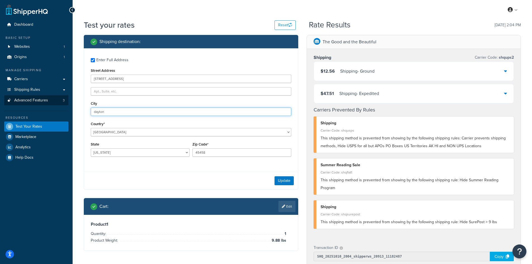
drag, startPoint x: 130, startPoint y: 110, endPoint x: 68, endPoint y: 105, distance: 62.2
click at [68, 105] on div "Dashboard Basic Setup Websites 1 Origins 1 Manage Shipping Carriers Carriers Al…" at bounding box center [266, 217] width 532 height 434
paste input "[GEOGRAPHIC_DATA]"
type input "[GEOGRAPHIC_DATA]"
select select "OR"
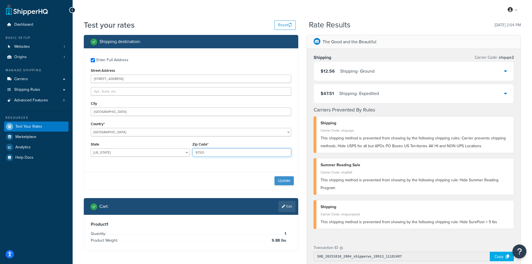
type input "97321"
click at [280, 180] on button "Update" at bounding box center [284, 180] width 19 height 9
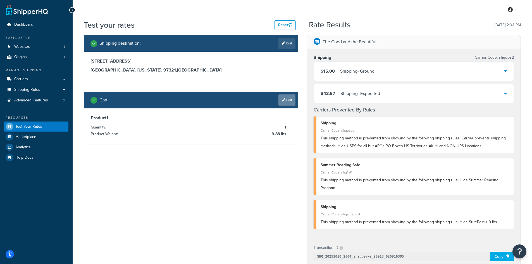
click at [287, 100] on link "Edit" at bounding box center [286, 99] width 17 height 11
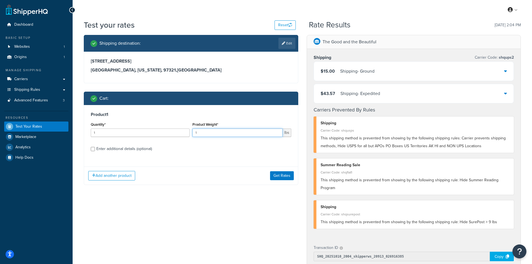
drag, startPoint x: 204, startPoint y: 131, endPoint x: 194, endPoint y: 131, distance: 9.8
click at [194, 131] on input "1" at bounding box center [237, 132] width 90 height 8
type input "3.71"
click at [282, 173] on button "Get Rates" at bounding box center [282, 175] width 24 height 9
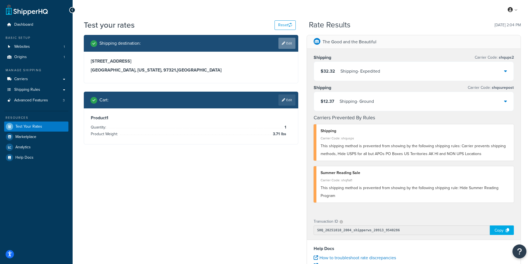
click at [285, 43] on link "Edit" at bounding box center [286, 43] width 17 height 11
select select "OR"
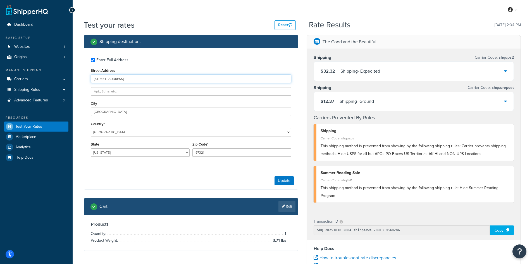
drag, startPoint x: 171, startPoint y: 77, endPoint x: 92, endPoint y: 76, distance: 79.3
click at [92, 76] on input "[STREET_ADDRESS]" at bounding box center [191, 79] width 201 height 8
paste input "[STREET_ADDRESS]"
type input "[STREET_ADDRESS]"
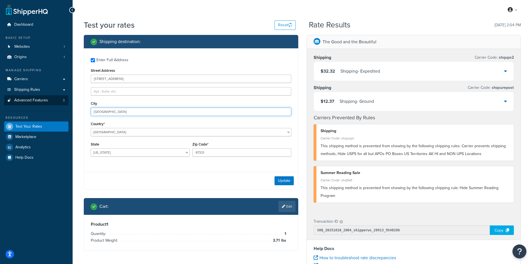
drag, startPoint x: 125, startPoint y: 111, endPoint x: 55, endPoint y: 105, distance: 69.7
click at [55, 105] on div "Dashboard Basic Setup Websites 1 Origins 1 Manage Shipping Carriers Carriers Al…" at bounding box center [266, 204] width 532 height 408
paste input "Spearfish"
type input "Spearfish"
select select "SD"
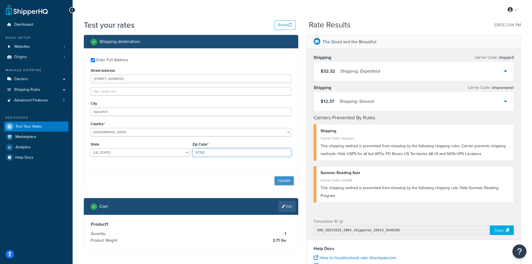
type input "57783"
click at [284, 180] on button "Update" at bounding box center [284, 180] width 19 height 9
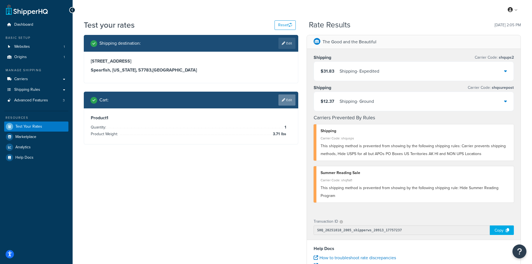
click at [288, 97] on link "Edit" at bounding box center [286, 99] width 17 height 11
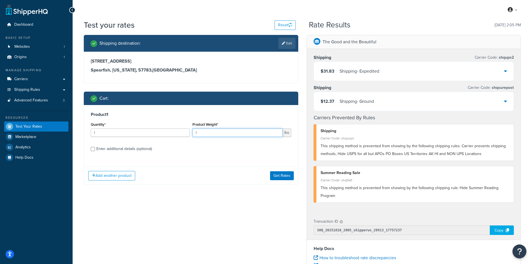
drag, startPoint x: 202, startPoint y: 133, endPoint x: 196, endPoint y: 133, distance: 6.7
click at [196, 133] on input "1" at bounding box center [237, 132] width 90 height 8
type input "5.25"
click at [286, 176] on button "Get Rates" at bounding box center [282, 175] width 24 height 9
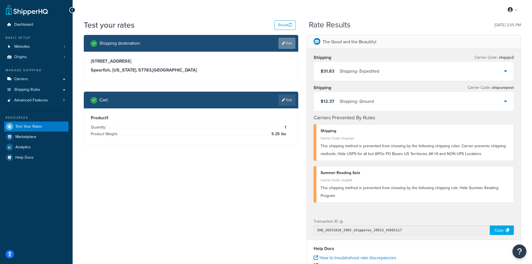
click at [284, 44] on icon at bounding box center [283, 43] width 3 height 3
select select "SD"
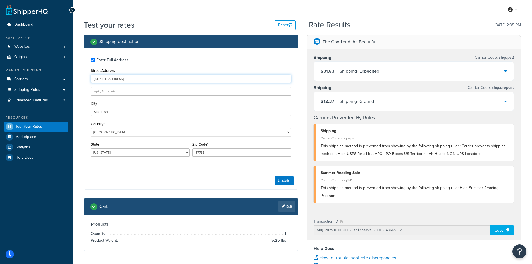
drag, startPoint x: 156, startPoint y: 80, endPoint x: 68, endPoint y: 75, distance: 87.8
click at [68, 75] on div "Dashboard Basic Setup Websites 1 Origins 1 Manage Shipping Carriers Carriers Al…" at bounding box center [266, 204] width 532 height 408
paste input "[GEOGRAPHIC_DATA]"
type input "[STREET_ADDRESS]"
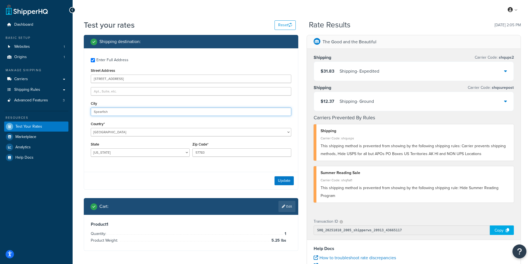
drag, startPoint x: 120, startPoint y: 113, endPoint x: 84, endPoint y: 109, distance: 35.9
click at [84, 109] on div "Enter Full Address Street Address [STREET_ADDRESS] [GEOGRAPHIC_DATA] [GEOGRAPHI…" at bounding box center [191, 107] width 214 height 119
paste input "[GEOGRAPHIC_DATA]"
type input "[GEOGRAPHIC_DATA]"
select select "CO"
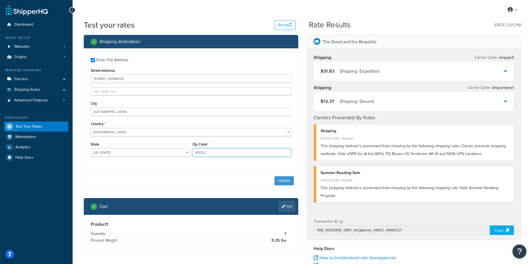
type input "80222"
click at [283, 179] on button "Update" at bounding box center [284, 180] width 19 height 9
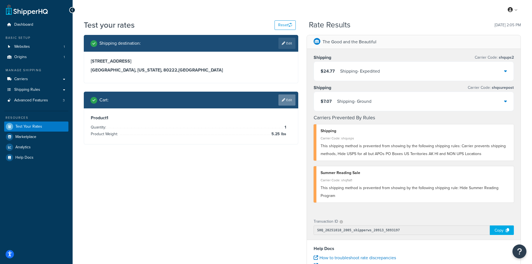
click at [287, 100] on link "Edit" at bounding box center [286, 99] width 17 height 11
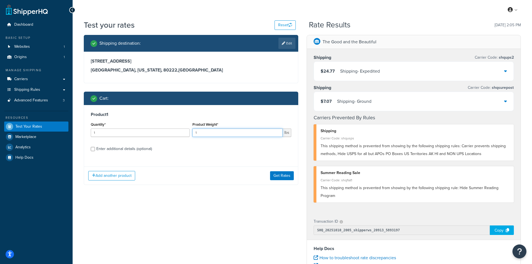
drag, startPoint x: 211, startPoint y: 133, endPoint x: 181, endPoint y: 130, distance: 30.6
click at [181, 130] on div "Quantity* 1 Product Weight* 1 lbs" at bounding box center [190, 131] width 203 height 20
type input "8.02"
click at [282, 174] on button "Get Rates" at bounding box center [282, 175] width 24 height 9
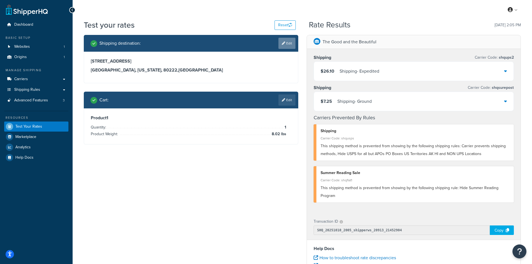
click at [288, 44] on link "Edit" at bounding box center [286, 43] width 17 height 11
select select "CO"
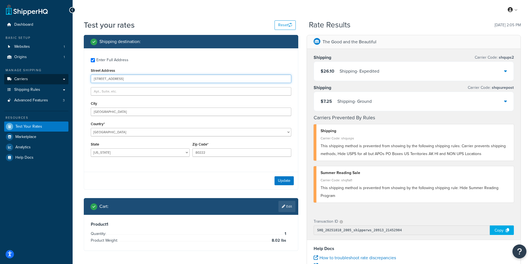
drag, startPoint x: 147, startPoint y: 78, endPoint x: 68, endPoint y: 77, distance: 78.5
click at [68, 77] on div "Dashboard Basic Setup Websites 1 Origins 1 Manage Shipping Carriers Carriers Al…" at bounding box center [266, 204] width 532 height 408
paste input "19428 Copperoaks Dr"
type input "19428 Copperoaks Dr"
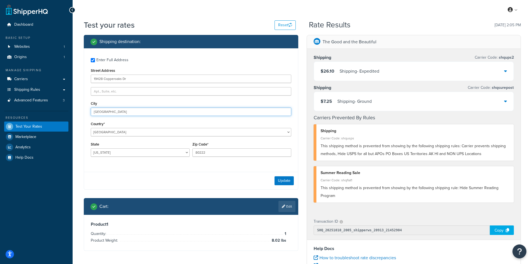
drag, startPoint x: 105, startPoint y: 112, endPoint x: 85, endPoint y: 109, distance: 20.8
click at [85, 109] on div "Enter Full Address Street Address [GEOGRAPHIC_DATA] Country* [GEOGRAPHIC_DATA] …" at bounding box center [191, 107] width 214 height 119
paste input "Tyl"
type input "[PERSON_NAME]"
select select "[GEOGRAPHIC_DATA]"
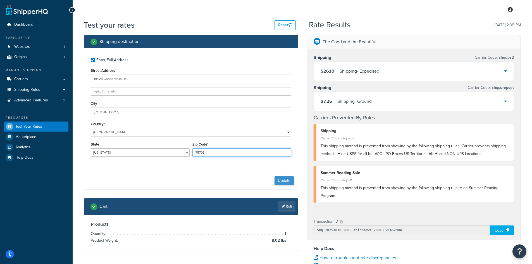
type input "75703"
click at [285, 179] on button "Update" at bounding box center [284, 180] width 19 height 9
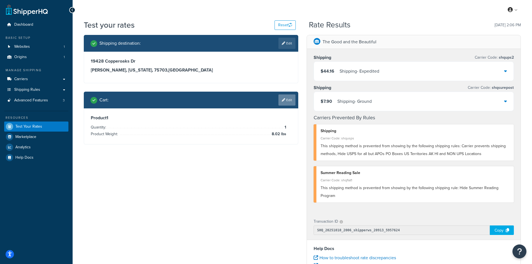
click at [287, 101] on link "Edit" at bounding box center [286, 99] width 17 height 11
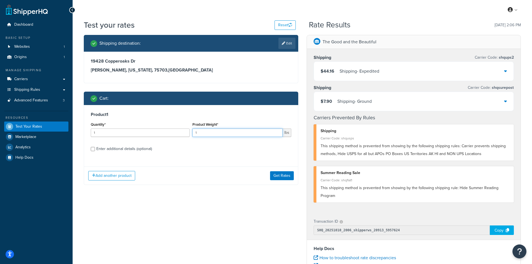
drag, startPoint x: 200, startPoint y: 133, endPoint x: 188, endPoint y: 132, distance: 12.0
click at [188, 132] on div "Quantity* 1 Product Weight* 1 lbs" at bounding box center [190, 131] width 203 height 20
type input "2.29"
click at [280, 174] on button "Get Rates" at bounding box center [282, 175] width 24 height 9
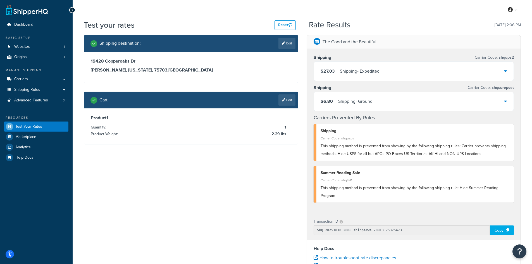
click at [274, 43] on div "Shipping destination : Edit" at bounding box center [192, 43] width 205 height 11
click at [284, 43] on icon at bounding box center [283, 43] width 3 height 3
select select "[GEOGRAPHIC_DATA]"
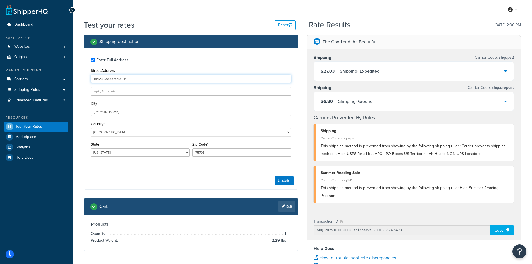
drag, startPoint x: 152, startPoint y: 79, endPoint x: 87, endPoint y: 77, distance: 65.4
click at [87, 77] on div "Enter Full Address Street Address [GEOGRAPHIC_DATA] Country* [GEOGRAPHIC_DATA] …" at bounding box center [191, 107] width 214 height 119
paste input "[STREET_ADDRESS][PERSON_NAME]"
type input "[STREET_ADDRESS][PERSON_NAME]"
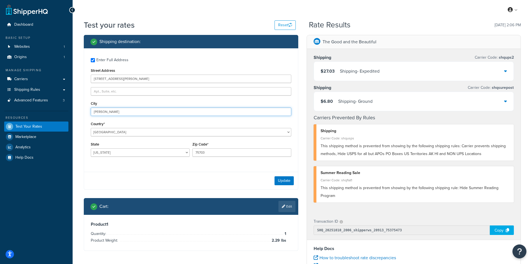
drag, startPoint x: 126, startPoint y: 113, endPoint x: 76, endPoint y: 108, distance: 49.9
click at [76, 108] on div "Test your rates Reset Rate Results [DATE] 2:06 PM Shipping destination : Enter …" at bounding box center [302, 207] width 459 height 374
paste input "Las Cruces"
type input "Las Cruces"
select select "NM"
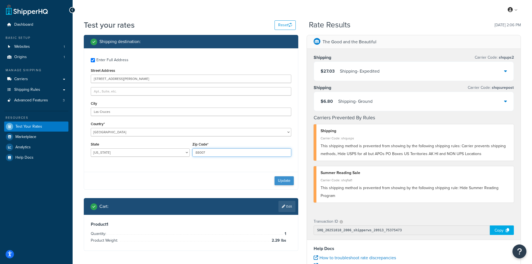
type input "88007"
click at [277, 179] on button "Update" at bounding box center [284, 180] width 19 height 9
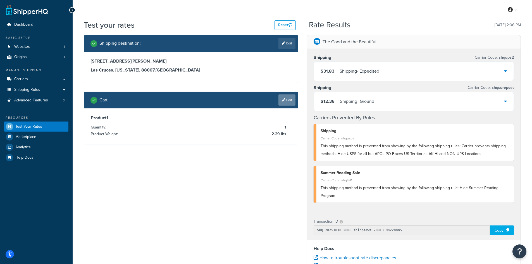
click at [285, 100] on link "Edit" at bounding box center [286, 99] width 17 height 11
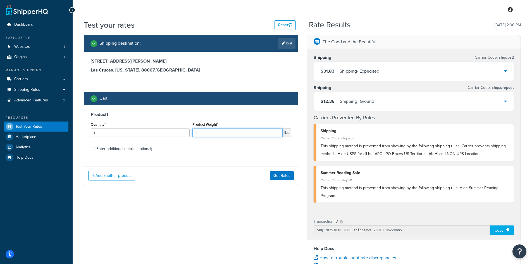
drag, startPoint x: 202, startPoint y: 132, endPoint x: 167, endPoint y: 132, distance: 35.8
click at [167, 132] on div "Quantity* 1 Product Weight* 1 lbs" at bounding box center [190, 131] width 203 height 20
type input "13.87"
click at [287, 179] on button "Get Rates" at bounding box center [282, 175] width 24 height 9
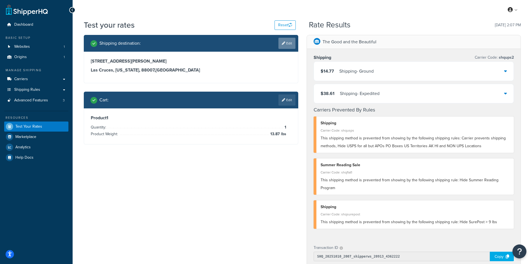
click at [289, 45] on link "Edit" at bounding box center [286, 43] width 17 height 11
select select "NM"
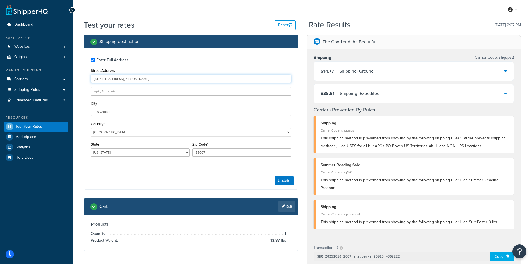
drag, startPoint x: 143, startPoint y: 81, endPoint x: 89, endPoint y: 79, distance: 54.5
click at [89, 79] on div "Enter Full Address Street Address [STREET_ADDRESS][PERSON_NAME] [GEOGRAPHIC_DAT…" at bounding box center [191, 107] width 214 height 119
paste input "465 N 700 E"
type input "465 N 700 E"
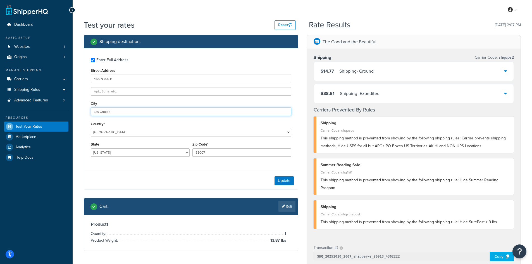
drag, startPoint x: 125, startPoint y: 111, endPoint x: 70, endPoint y: 108, distance: 55.4
click at [70, 108] on div "Dashboard Basic Setup Websites 1 Origins 1 Manage Shipping Carriers Carriers Al…" at bounding box center [266, 217] width 532 height 434
paste input "Nephi"
type input "Nephi"
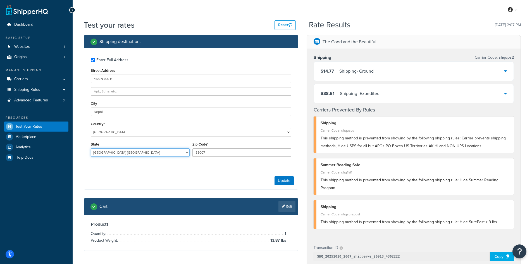
select select "UT"
type input "84648"
click at [285, 183] on button "Update" at bounding box center [284, 180] width 19 height 9
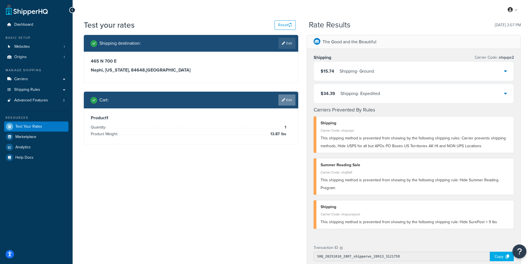
click at [290, 100] on link "Edit" at bounding box center [286, 99] width 17 height 11
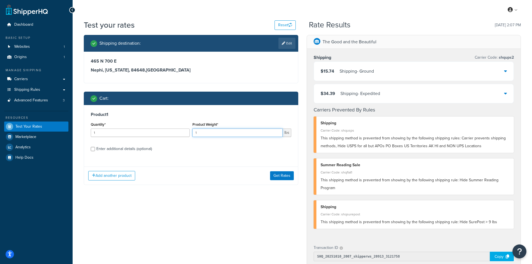
drag, startPoint x: 205, startPoint y: 133, endPoint x: 186, endPoint y: 132, distance: 19.0
click at [186, 132] on div "Quantity* 1 Product Weight* 1 lbs" at bounding box center [190, 131] width 203 height 20
type input "9.07"
click at [285, 175] on button "Get Rates" at bounding box center [282, 175] width 24 height 9
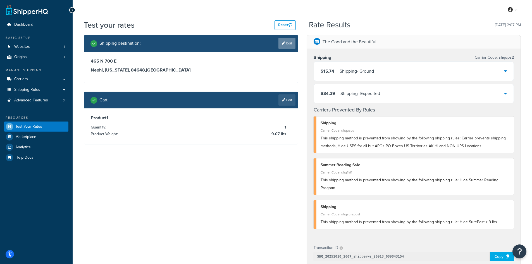
click at [285, 42] on link "Edit" at bounding box center [286, 43] width 17 height 11
select select "UT"
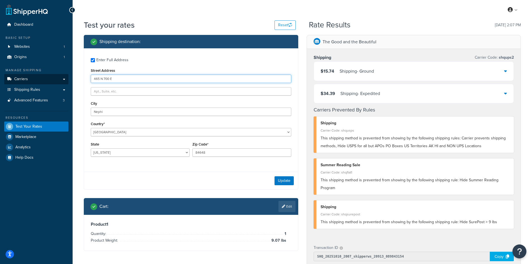
drag, startPoint x: 138, startPoint y: 79, endPoint x: 66, endPoint y: 77, distance: 71.8
click at [66, 77] on div "Dashboard Basic Setup Websites 1 Origins 1 Manage Shipping Carriers Carriers Al…" at bounding box center [266, 217] width 532 height 434
paste input "[STREET_ADDRESS]"
type input "[STREET_ADDRESS]"
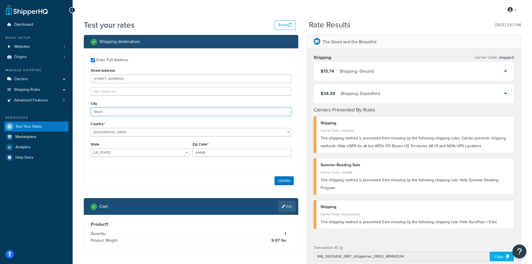
drag, startPoint x: 120, startPoint y: 110, endPoint x: 69, endPoint y: 104, distance: 51.4
click at [69, 104] on div "Dashboard Basic Setup Websites 1 Origins 1 Manage Shipping Carriers Carriers Al…" at bounding box center [266, 217] width 532 height 434
paste input "Gardendale"
type input "Gardendale"
select select "[GEOGRAPHIC_DATA]"
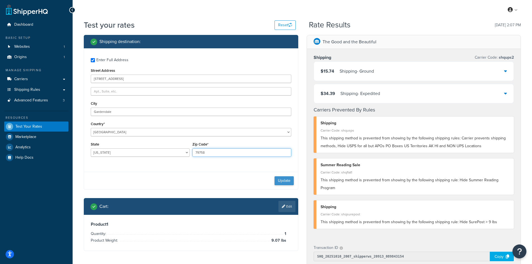
type input "79758"
click at [281, 177] on button "Update" at bounding box center [284, 180] width 19 height 9
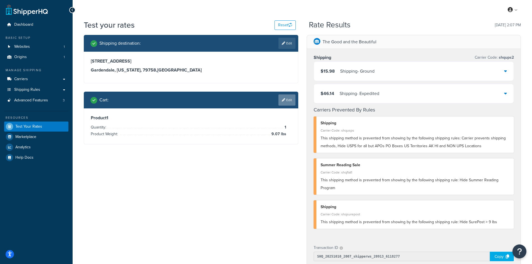
click at [287, 101] on link "Edit" at bounding box center [286, 99] width 17 height 11
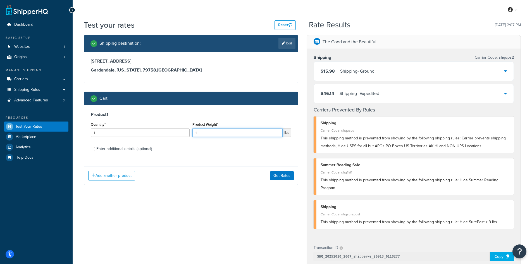
drag, startPoint x: 215, startPoint y: 134, endPoint x: 188, endPoint y: 133, distance: 26.8
click at [188, 133] on div "Quantity* 1 Product Weight* 1 lbs" at bounding box center [190, 131] width 203 height 20
type input "13.97"
click at [283, 177] on button "Get Rates" at bounding box center [282, 175] width 24 height 9
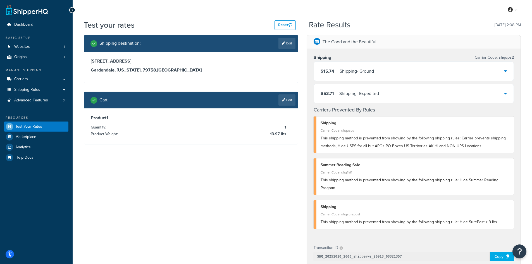
click at [284, 40] on link "Edit" at bounding box center [286, 43] width 17 height 11
select select "[GEOGRAPHIC_DATA]"
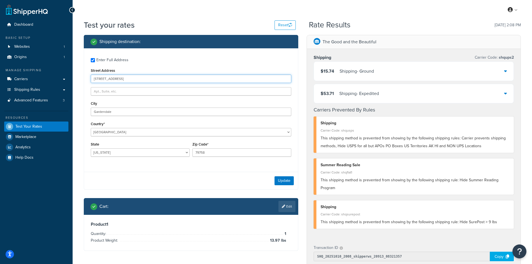
drag, startPoint x: 145, startPoint y: 78, endPoint x: 77, endPoint y: 78, distance: 68.4
click at [77, 78] on div "Test your rates Reset Rate Results [DATE] 2:08 PM Shipping destination : Enter …" at bounding box center [302, 220] width 459 height 400
paste input "[STREET_ADDRESS]"
type input "[STREET_ADDRESS]"
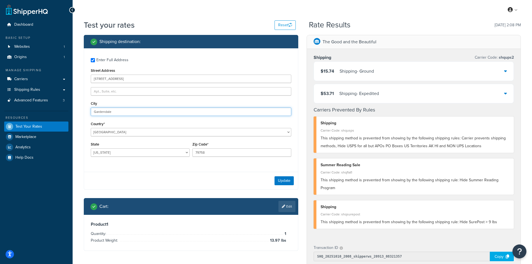
drag, startPoint x: 124, startPoint y: 113, endPoint x: 85, endPoint y: 110, distance: 38.4
click at [85, 110] on div "Enter Full Address Street Address [STREET_ADDRESS] [GEOGRAPHIC_DATA] [GEOGRAPHI…" at bounding box center [191, 107] width 214 height 119
paste input "Liberty Lak"
type input "[GEOGRAPHIC_DATA]"
select select "WA"
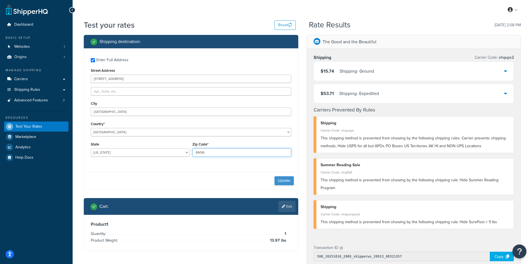
type input "99016"
click at [285, 182] on button "Update" at bounding box center [284, 180] width 19 height 9
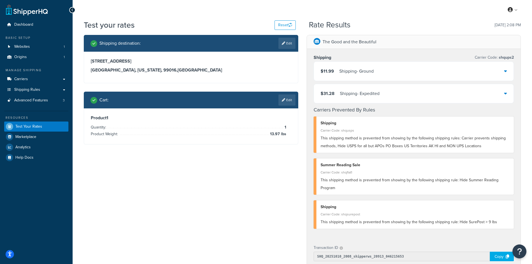
drag, startPoint x: 284, startPoint y: 99, endPoint x: 271, endPoint y: 98, distance: 13.2
click at [284, 99] on icon at bounding box center [283, 99] width 3 height 3
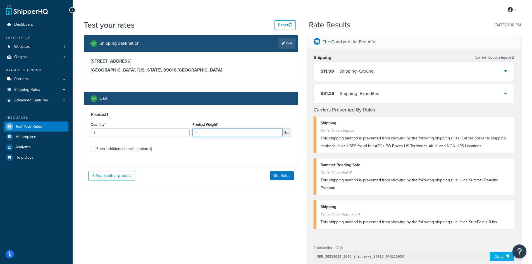
drag, startPoint x: 197, startPoint y: 132, endPoint x: 191, endPoint y: 131, distance: 6.5
click at [191, 131] on div "Product Weight* 1 lbs" at bounding box center [242, 131] width 102 height 20
type input "1.52"
click at [286, 177] on button "Get Rates" at bounding box center [282, 175] width 24 height 9
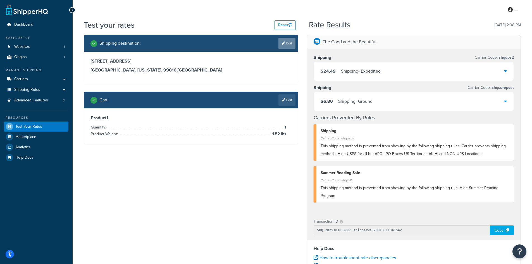
click at [285, 39] on link "Edit" at bounding box center [286, 43] width 17 height 11
select select "WA"
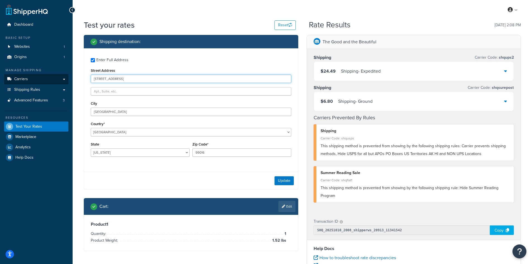
drag, startPoint x: 178, startPoint y: 80, endPoint x: 62, endPoint y: 76, distance: 116.3
click at [62, 76] on div "Dashboard Basic Setup Websites 1 Origins 1 Manage Shipping Carriers Carriers Al…" at bounding box center [266, 204] width 532 height 408
paste input "[STREET_ADDRESS]"
type input "[STREET_ADDRESS]"
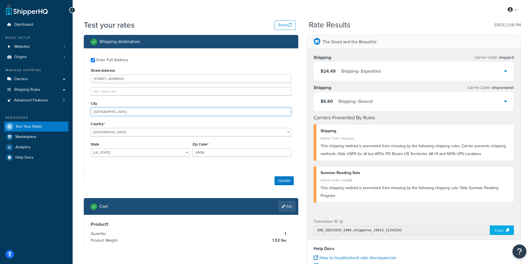
drag, startPoint x: 127, startPoint y: 112, endPoint x: 79, endPoint y: 108, distance: 47.9
click at [79, 108] on div "Test your rates Reset Rate Results [DATE] 2:08 PM Shipping destination : Enter …" at bounding box center [302, 207] width 459 height 374
paste input "[GEOGRAPHIC_DATA][PERSON_NAME]"
type input "[GEOGRAPHIC_DATA][PERSON_NAME]"
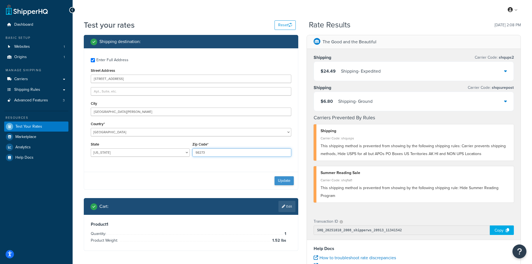
type input "98273"
click at [285, 180] on button "Update" at bounding box center [284, 180] width 19 height 9
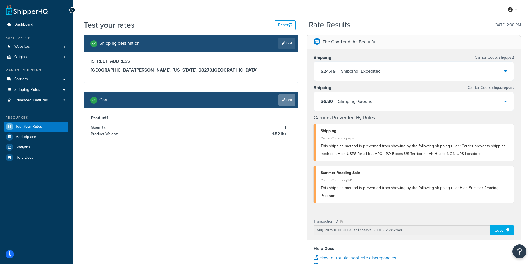
click at [287, 100] on link "Edit" at bounding box center [286, 99] width 17 height 11
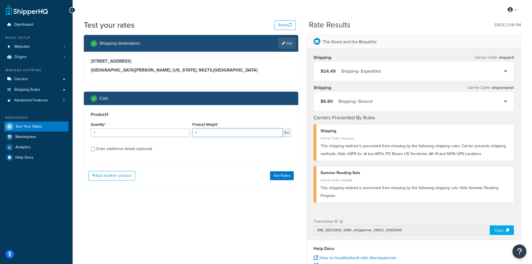
drag, startPoint x: 201, startPoint y: 135, endPoint x: 191, endPoint y: 132, distance: 10.6
click at [191, 132] on div "Product Weight* 1 lbs" at bounding box center [242, 131] width 102 height 20
type input "4.35"
click at [287, 177] on button "Get Rates" at bounding box center [282, 175] width 24 height 9
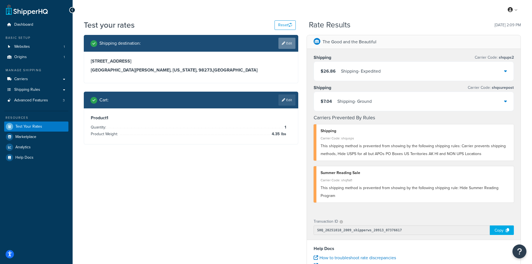
click at [283, 43] on icon at bounding box center [283, 43] width 3 height 3
select select "WA"
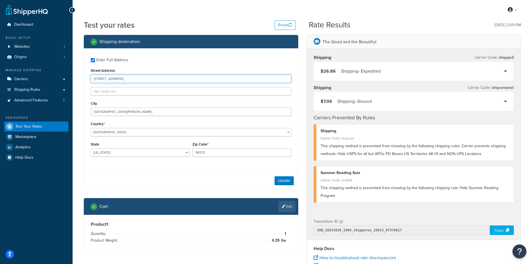
drag, startPoint x: 138, startPoint y: 77, endPoint x: 68, endPoint y: 76, distance: 69.8
click at [68, 76] on div "Dashboard Basic Setup Websites 1 Origins 1 Manage Shipping Carriers Carriers Al…" at bounding box center [266, 204] width 532 height 408
paste input "[STREET_ADDRESS]"
type input "[STREET_ADDRESS]"
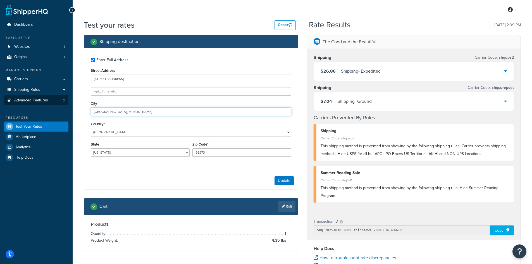
drag, startPoint x: 135, startPoint y: 114, endPoint x: 56, endPoint y: 105, distance: 79.2
click at [56, 105] on div "Dashboard Basic Setup Websites 1 Origins 1 Manage Shipping Carriers Carriers Al…" at bounding box center [266, 204] width 532 height 408
paste input "Livingst"
type input "[PERSON_NAME]"
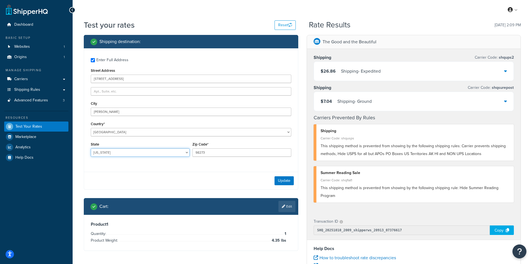
select select "TN"
type input "38570"
click at [279, 180] on button "Update" at bounding box center [284, 180] width 19 height 9
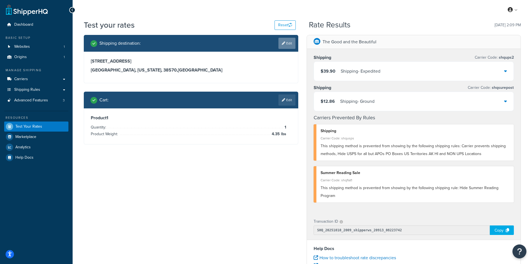
click at [283, 45] on icon at bounding box center [283, 43] width 3 height 3
select select "TN"
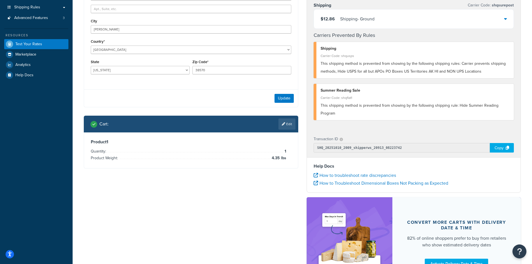
scroll to position [84, 0]
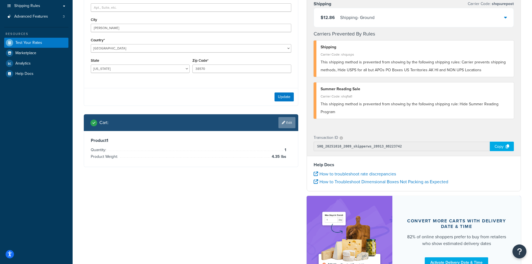
click at [285, 125] on link "Edit" at bounding box center [286, 122] width 17 height 11
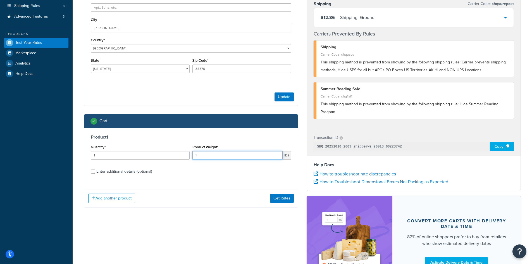
drag, startPoint x: 197, startPoint y: 156, endPoint x: 191, endPoint y: 153, distance: 7.1
click at [191, 153] on div "Product Weight* 1 lbs" at bounding box center [242, 153] width 102 height 20
type input "8.27"
click at [282, 198] on button "Get Rates" at bounding box center [282, 198] width 24 height 9
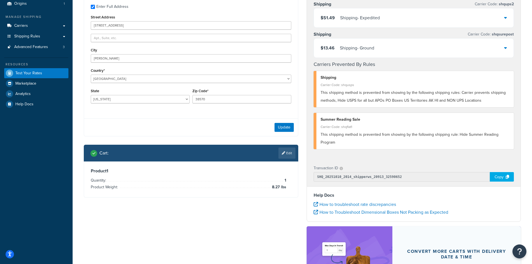
scroll to position [0, 0]
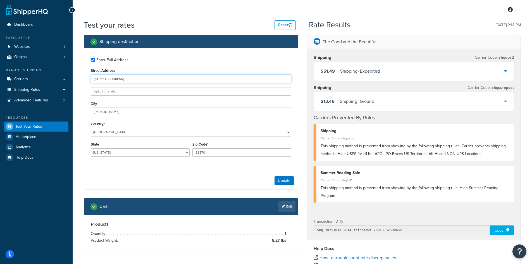
drag, startPoint x: 134, startPoint y: 81, endPoint x: 77, endPoint y: 78, distance: 57.0
click at [77, 78] on div "Test your rates Reset Rate Results [DATE] 2:14 PM Shipping destination : Enter …" at bounding box center [302, 207] width 459 height 374
paste input "[STREET_ADDRESS]"
type input "[STREET_ADDRESS]"
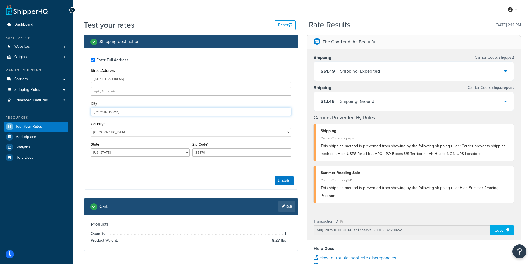
drag, startPoint x: 133, startPoint y: 114, endPoint x: 94, endPoint y: 110, distance: 39.8
click at [94, 110] on input "[PERSON_NAME]" at bounding box center [191, 112] width 201 height 8
paste input "Washougal"
type input "Washougal"
select select "WA"
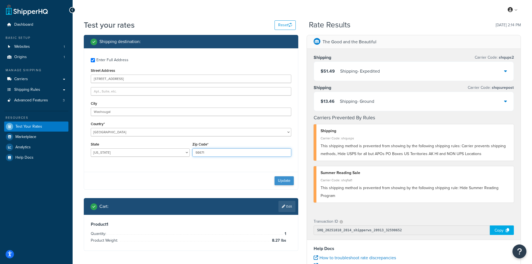
type input "98671"
click at [287, 182] on button "Update" at bounding box center [284, 180] width 19 height 9
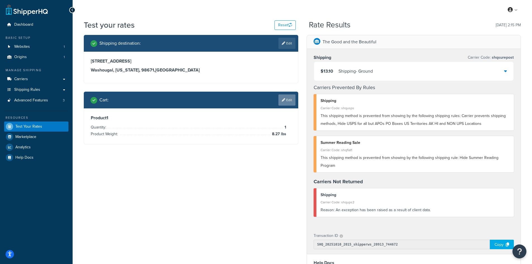
click at [285, 100] on link "Edit" at bounding box center [286, 99] width 17 height 11
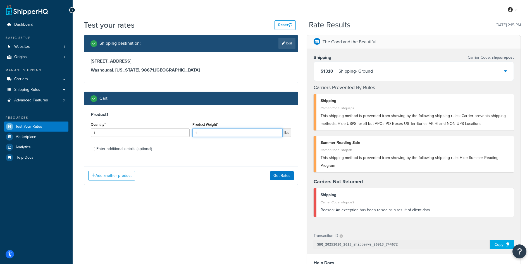
drag, startPoint x: 198, startPoint y: 132, endPoint x: 184, endPoint y: 132, distance: 14.0
click at [184, 132] on div "Quantity* 1 Product Weight* 1 lbs" at bounding box center [190, 131] width 203 height 20
type input "5.7"
click at [286, 177] on button "Get Rates" at bounding box center [282, 175] width 24 height 9
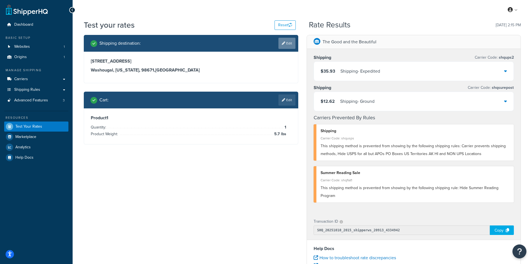
click at [290, 41] on link "Edit" at bounding box center [286, 43] width 17 height 11
select select "WA"
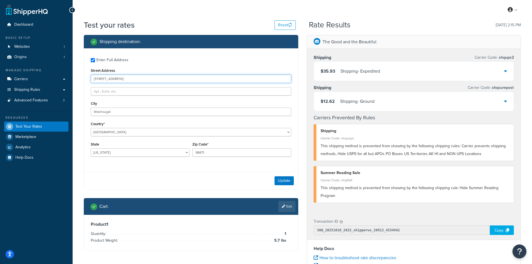
drag, startPoint x: 132, startPoint y: 79, endPoint x: 78, endPoint y: 77, distance: 53.7
click at [78, 77] on div "Test your rates Reset Rate Results [DATE] 2:15 PM Shipping destination : Enter …" at bounding box center [302, 207] width 459 height 374
paste input "[STREET_ADDRESS]"
type input "[STREET_ADDRESS]"
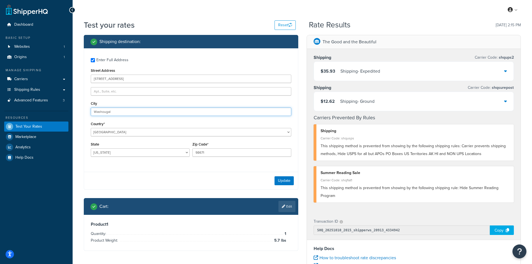
drag, startPoint x: 132, startPoint y: 113, endPoint x: 64, endPoint y: 107, distance: 68.7
click at [64, 107] on div "Dashboard Basic Setup Websites 1 Origins 1 Manage Shipping Carriers Carriers Al…" at bounding box center [266, 204] width 532 height 408
paste input "Puyallup"
type input "Puyallup"
type input "98374"
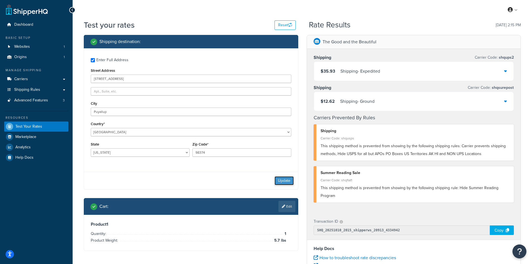
click at [287, 178] on button "Update" at bounding box center [284, 180] width 19 height 9
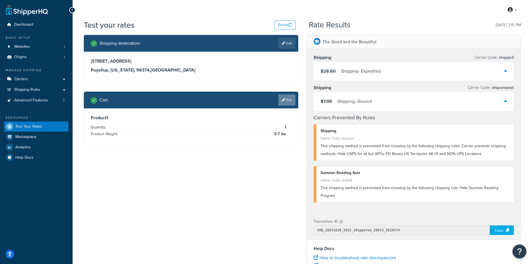
click at [285, 99] on link "Edit" at bounding box center [286, 99] width 17 height 11
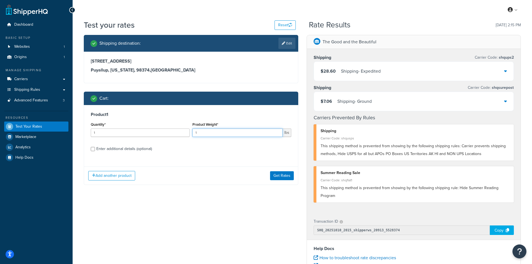
drag, startPoint x: 201, startPoint y: 135, endPoint x: 193, endPoint y: 134, distance: 8.5
click at [193, 134] on input "1" at bounding box center [237, 132] width 90 height 8
type input "6.93"
click at [273, 175] on button "Get Rates" at bounding box center [282, 175] width 24 height 9
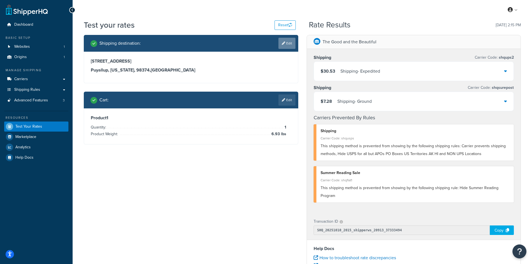
click at [283, 44] on icon at bounding box center [283, 43] width 3 height 3
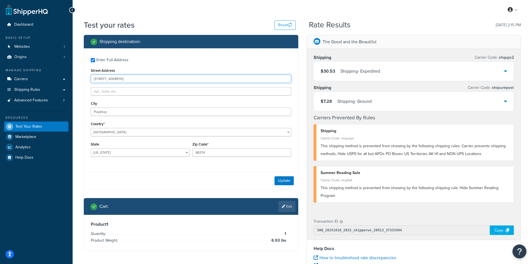
drag, startPoint x: 144, startPoint y: 79, endPoint x: 77, endPoint y: 79, distance: 67.9
click at [77, 79] on div "Test your rates Reset Rate Results [DATE] 2:15 PM Shipping destination : Enter …" at bounding box center [302, 207] width 459 height 374
paste input "[STREET_ADDRESS]"
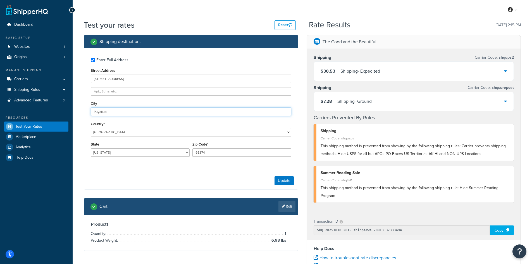
drag, startPoint x: 119, startPoint y: 113, endPoint x: 75, endPoint y: 109, distance: 43.8
click at [75, 109] on div "Test your rates Reset Rate Results [DATE] 2:15 PM Shipping destination : Enter …" at bounding box center [302, 207] width 459 height 374
paste input "Santa Clarita"
click at [281, 182] on button "Update" at bounding box center [284, 180] width 19 height 9
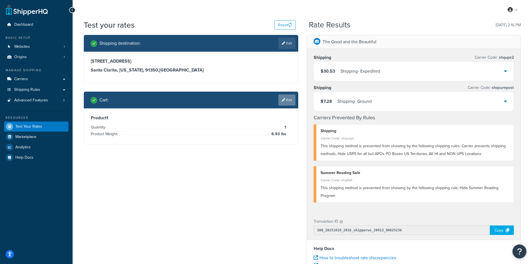
click at [288, 98] on link "Edit" at bounding box center [286, 99] width 17 height 11
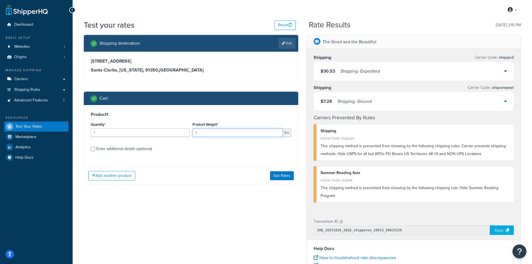
drag, startPoint x: 202, startPoint y: 131, endPoint x: 177, endPoint y: 131, distance: 25.1
click at [177, 131] on div "Quantity* 1 Product Weight* 1 lbs" at bounding box center [190, 131] width 203 height 20
click at [287, 176] on button "Get Rates" at bounding box center [282, 175] width 24 height 9
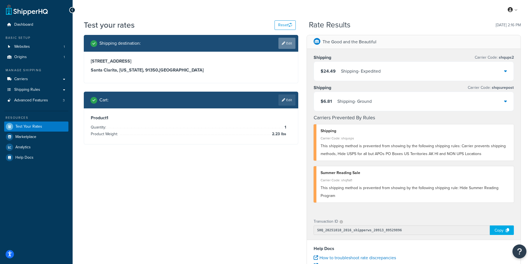
click at [280, 44] on link "Edit" at bounding box center [286, 43] width 17 height 11
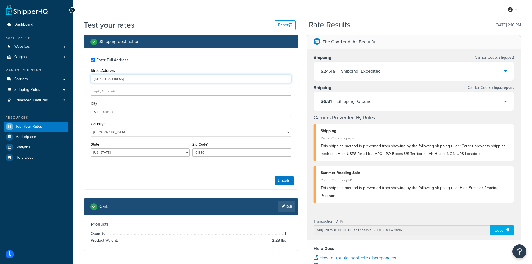
drag, startPoint x: 142, startPoint y: 80, endPoint x: 83, endPoint y: 67, distance: 60.2
click at [83, 67] on div "Shipping destination : Enter Full Address Street Address [STREET_ADDRESS] [GEOG…" at bounding box center [191, 147] width 223 height 224
paste input "[STREET_ADDRESS][PERSON_NAME]"
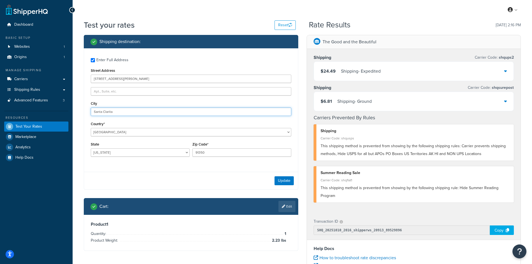
drag, startPoint x: 117, startPoint y: 112, endPoint x: 77, endPoint y: 103, distance: 41.3
click at [77, 103] on div "Test your rates Reset Rate Results [DATE] 2:16 PM Shipping destination : Enter …" at bounding box center [302, 207] width 459 height 374
paste input "[PERSON_NAME]"
click at [280, 180] on button "Update" at bounding box center [284, 180] width 19 height 9
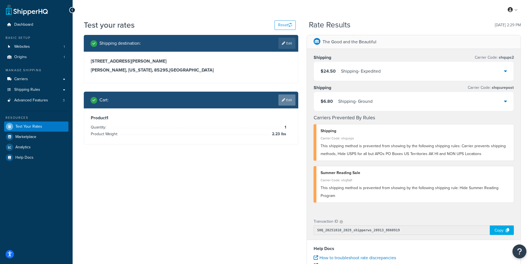
click at [287, 100] on link "Edit" at bounding box center [286, 99] width 17 height 11
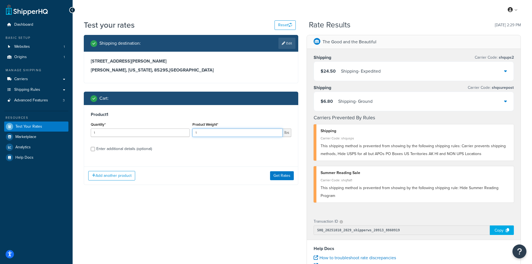
drag, startPoint x: 202, startPoint y: 132, endPoint x: 180, endPoint y: 127, distance: 23.4
click at [180, 127] on div "Quantity* 1 Product Weight* 1 lbs" at bounding box center [190, 131] width 203 height 20
click at [287, 174] on button "Get Rates" at bounding box center [282, 175] width 24 height 9
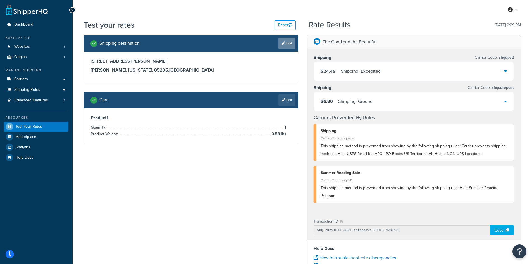
click at [284, 45] on link "Edit" at bounding box center [286, 43] width 17 height 11
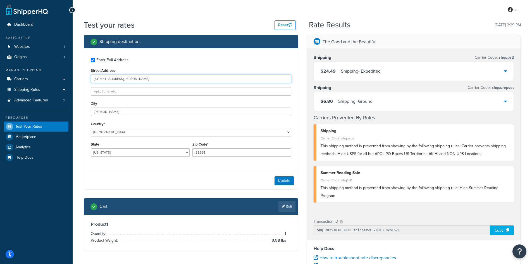
drag, startPoint x: 144, startPoint y: 77, endPoint x: 61, endPoint y: 68, distance: 83.4
click at [61, 68] on div "Dashboard Basic Setup Websites 1 Origins 1 Manage Shipping Carriers Carriers Al…" at bounding box center [266, 204] width 532 height 408
paste input "[STREET_ADDRESS][PERSON_NAME]"
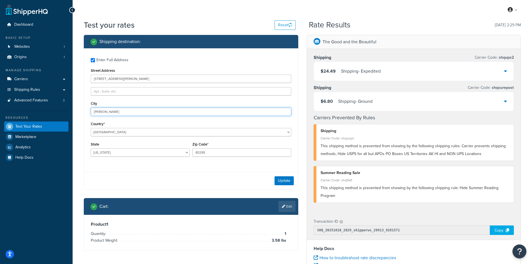
drag, startPoint x: 129, startPoint y: 113, endPoint x: 61, endPoint y: 106, distance: 67.9
click at [61, 106] on div "Dashboard Basic Setup Websites 1 Origins 1 Manage Shipping Carriers Carriers Al…" at bounding box center [266, 204] width 532 height 408
paste input "resham"
click at [282, 180] on button "Update" at bounding box center [284, 180] width 19 height 9
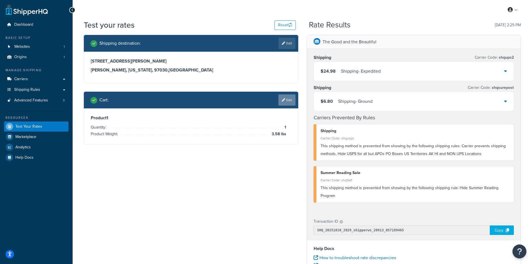
click at [287, 99] on link "Edit" at bounding box center [286, 99] width 17 height 11
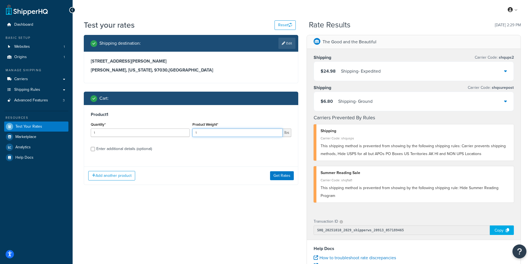
drag, startPoint x: 205, startPoint y: 132, endPoint x: 180, endPoint y: 125, distance: 25.7
click at [180, 125] on div "Quantity* 1 Product Weight* 1 lbs" at bounding box center [190, 131] width 203 height 20
click at [280, 175] on button "Get Rates" at bounding box center [282, 175] width 24 height 9
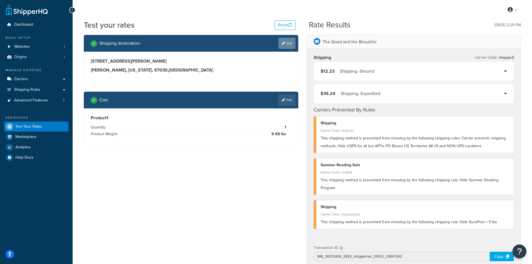
click at [289, 44] on link "Edit" at bounding box center [286, 43] width 17 height 11
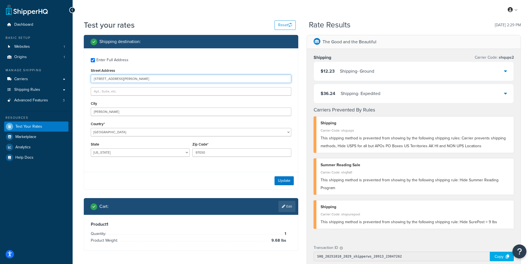
drag, startPoint x: 140, startPoint y: 79, endPoint x: 60, endPoint y: 69, distance: 79.9
click at [60, 69] on div "Dashboard Basic Setup Websites 1 Origins 1 Manage Shipping Carriers Carriers Al…" at bounding box center [266, 217] width 532 height 434
paste input "[STREET_ADDRESS]"
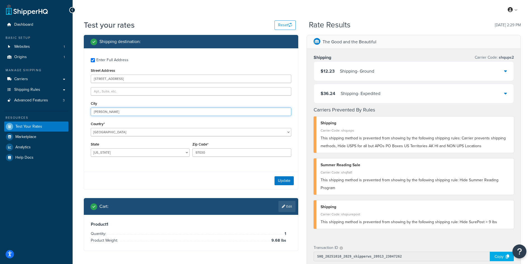
drag, startPoint x: 114, startPoint y: 112, endPoint x: 80, endPoint y: 105, distance: 35.3
click at [80, 105] on div "Shipping destination : Enter Full Address Street Address [STREET_ADDRESS][PERSO…" at bounding box center [191, 147] width 223 height 224
paste input "[GEOGRAPHIC_DATA]"
click at [277, 180] on button "Update" at bounding box center [284, 180] width 19 height 9
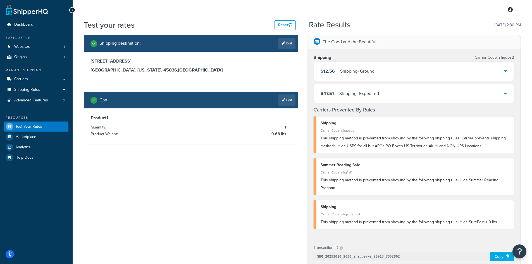
click at [286, 102] on link "Edit" at bounding box center [286, 99] width 17 height 11
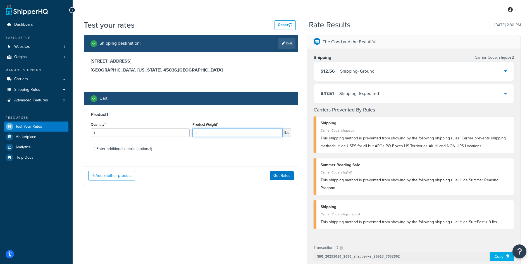
drag, startPoint x: 205, startPoint y: 132, endPoint x: 183, endPoint y: 131, distance: 22.1
click at [183, 131] on div "Quantity* 1 Product Weight* 1 lbs" at bounding box center [190, 131] width 203 height 20
click at [286, 176] on button "Get Rates" at bounding box center [282, 175] width 24 height 9
